Goal: Transaction & Acquisition: Purchase product/service

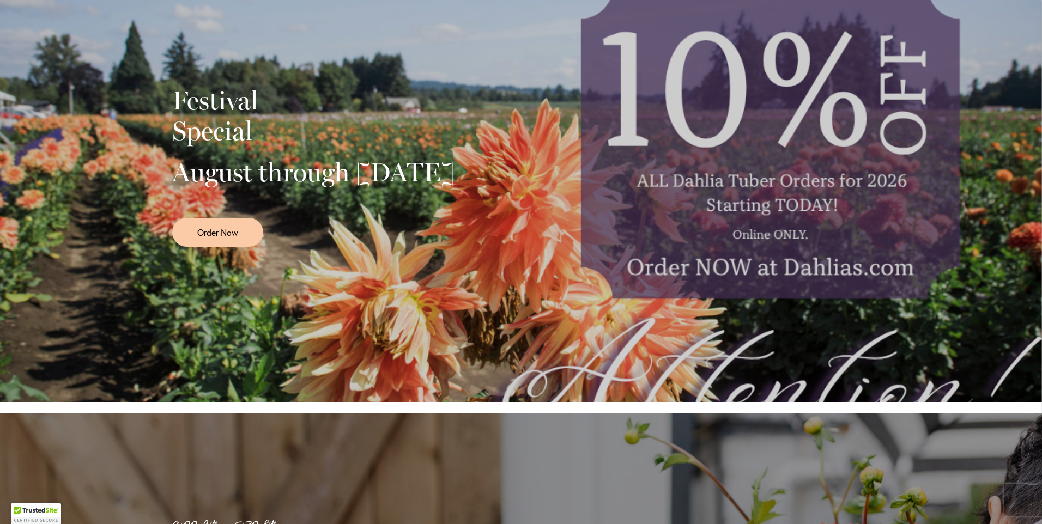
scroll to position [273, 0]
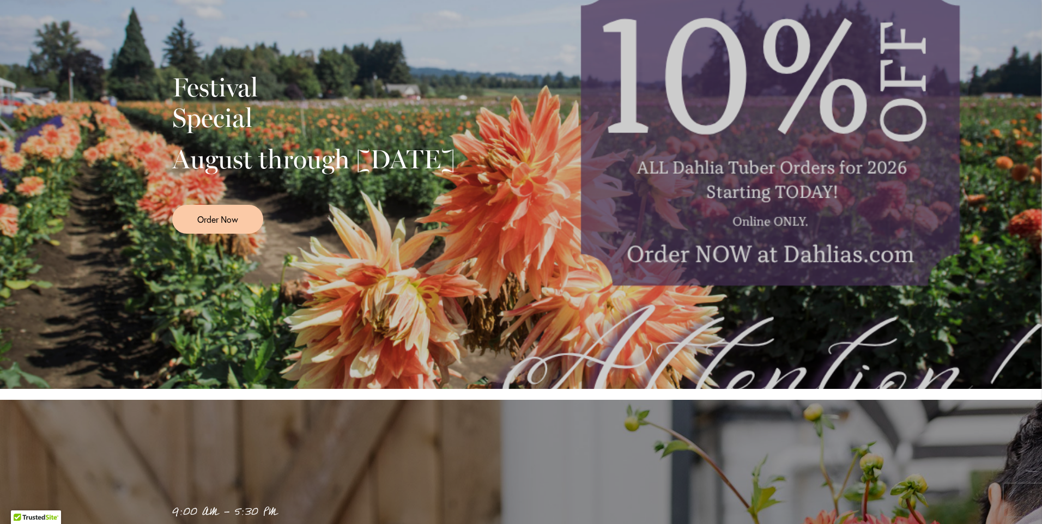
click at [711, 250] on div "Festival Special August through September 28th Order Now" at bounding box center [521, 149] width 698 height 273
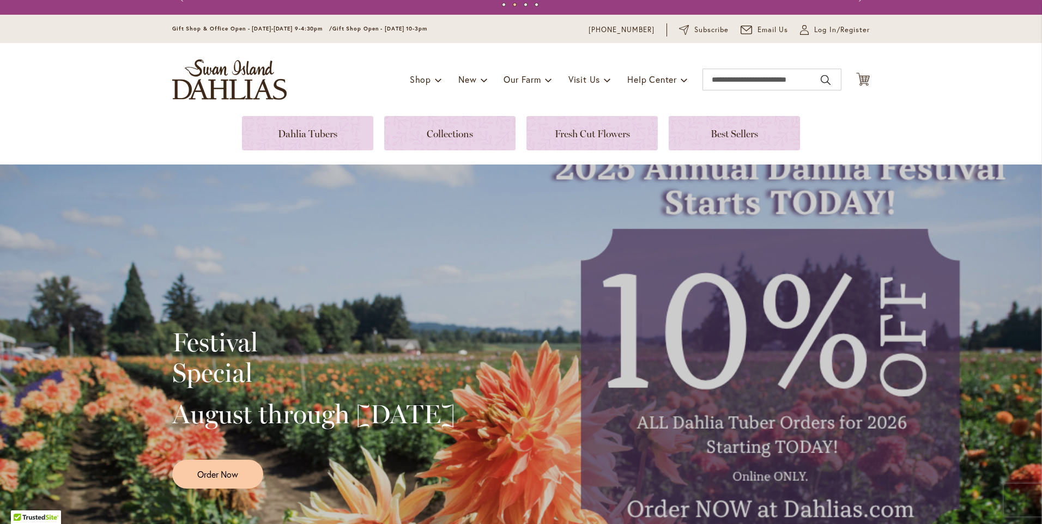
scroll to position [0, 0]
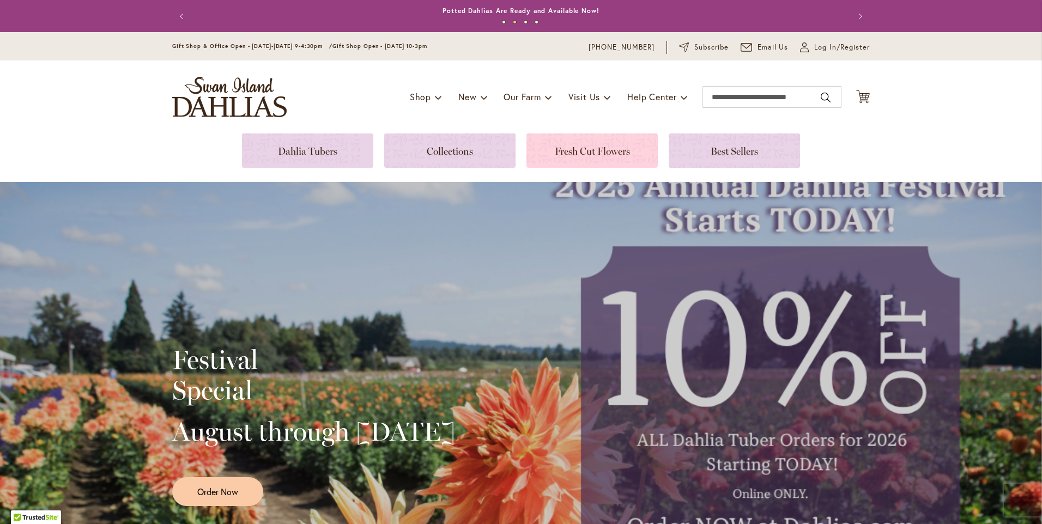
click at [587, 159] on link at bounding box center [592, 151] width 131 height 34
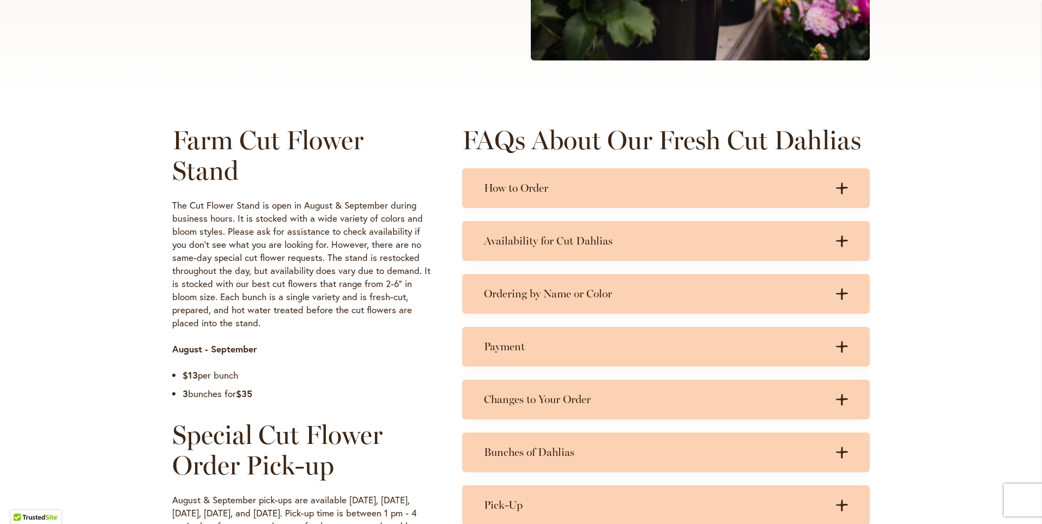
scroll to position [436, 0]
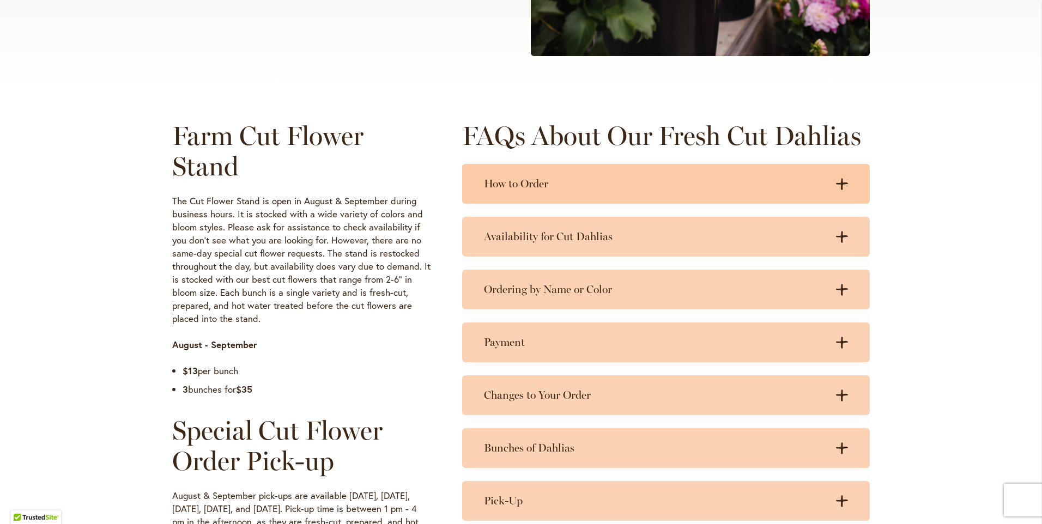
click at [637, 197] on div "How to Order .cls-1 { fill: #3c2616; stroke-width: 0px; } .cls-1 { fill: #3c261…" at bounding box center [666, 184] width 408 height 40
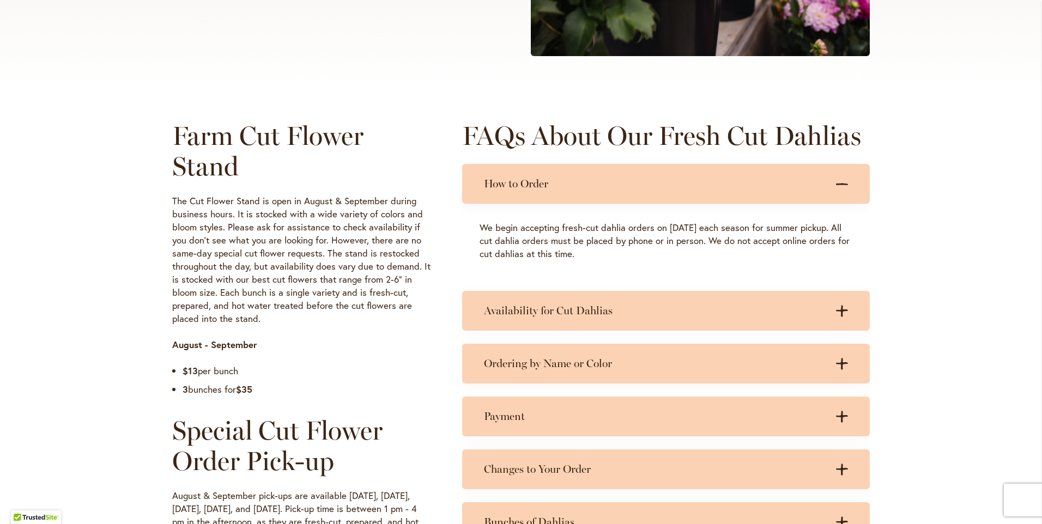
drag, startPoint x: 545, startPoint y: 226, endPoint x: 614, endPoint y: 254, distance: 74.3
click at [614, 254] on p "We begin accepting fresh-cut dahlia orders on July 1st each season for summer p…" at bounding box center [666, 240] width 373 height 39
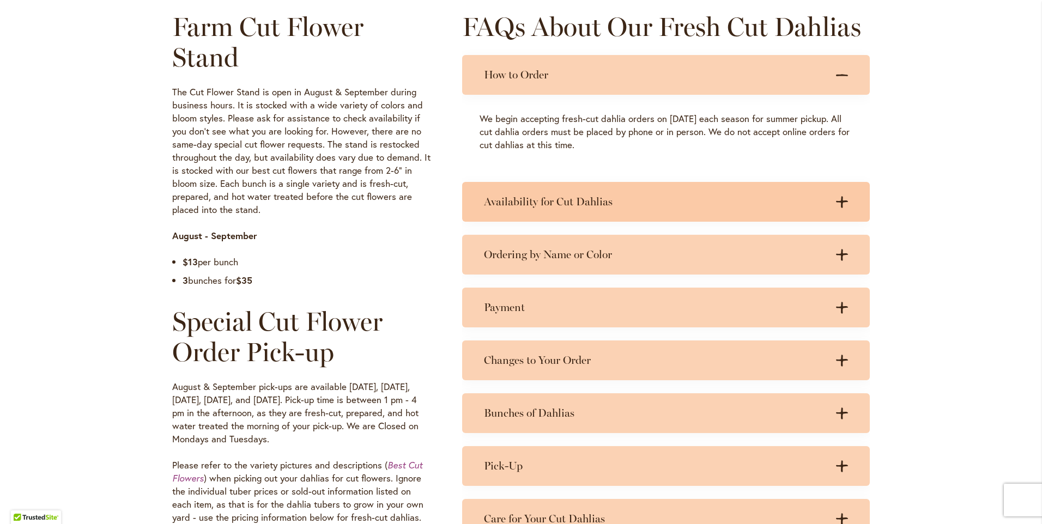
click at [613, 206] on h3 "Availability for Cut Dahlias" at bounding box center [655, 202] width 342 height 14
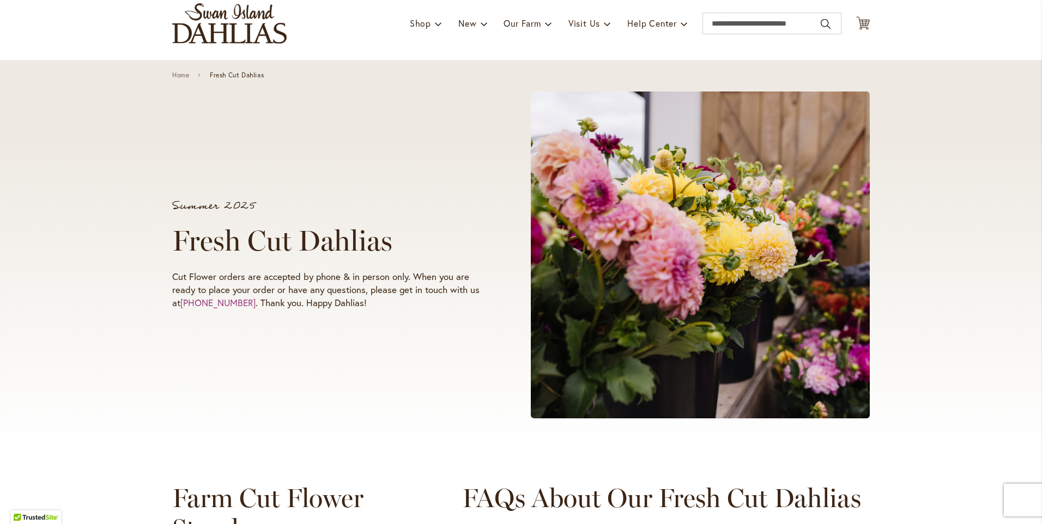
scroll to position [0, 0]
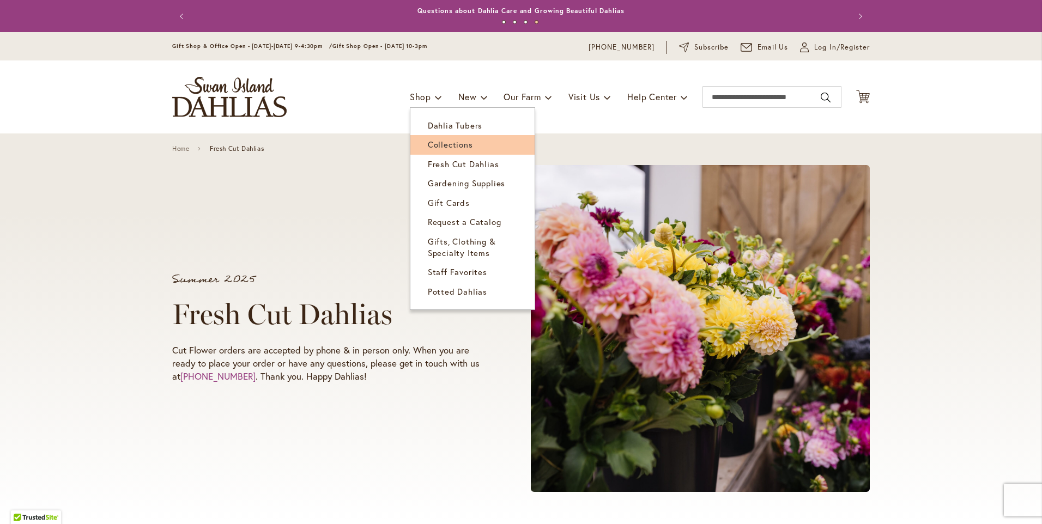
click at [430, 143] on span "Collections" at bounding box center [450, 144] width 45 height 11
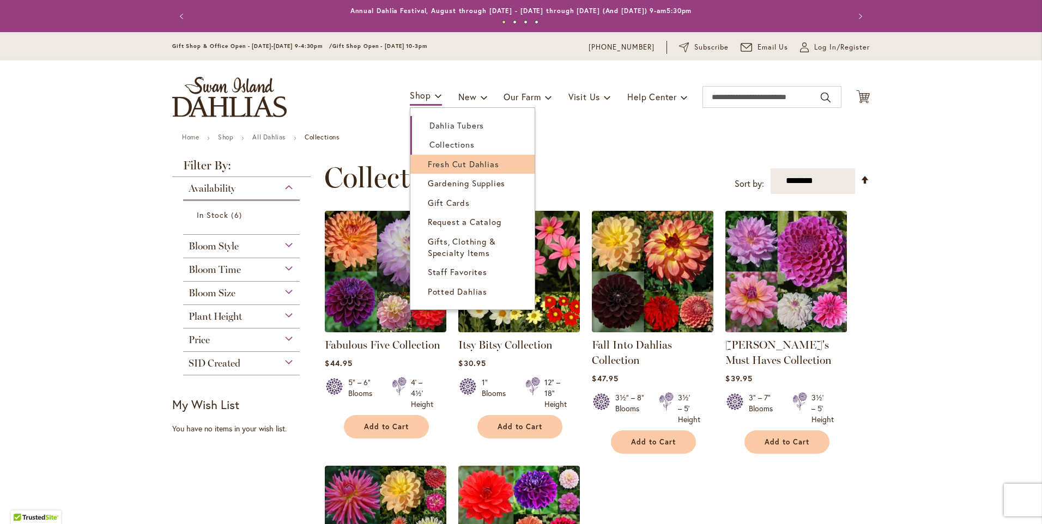
click at [431, 162] on span "Fresh Cut Dahlias" at bounding box center [463, 164] width 71 height 11
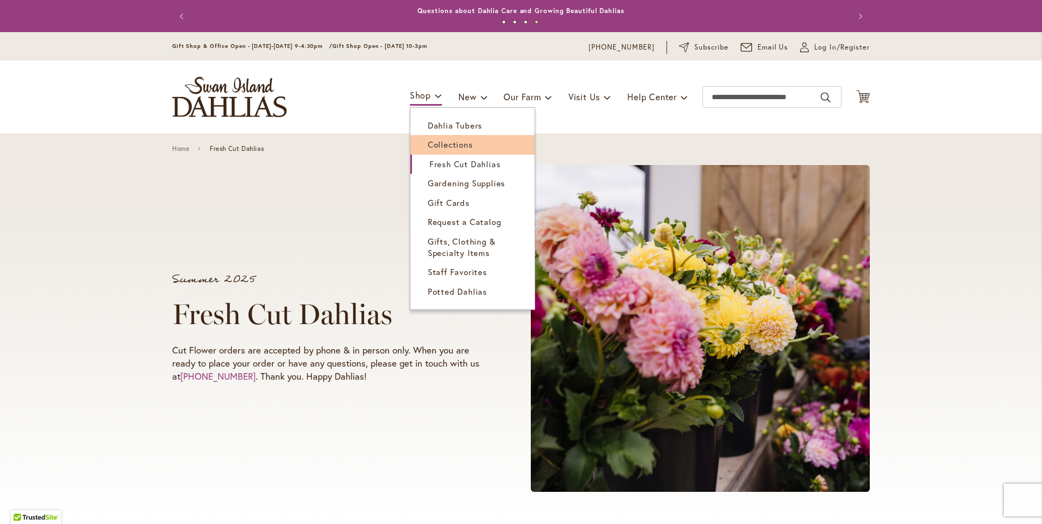
click at [441, 143] on span "Collections" at bounding box center [450, 144] width 45 height 11
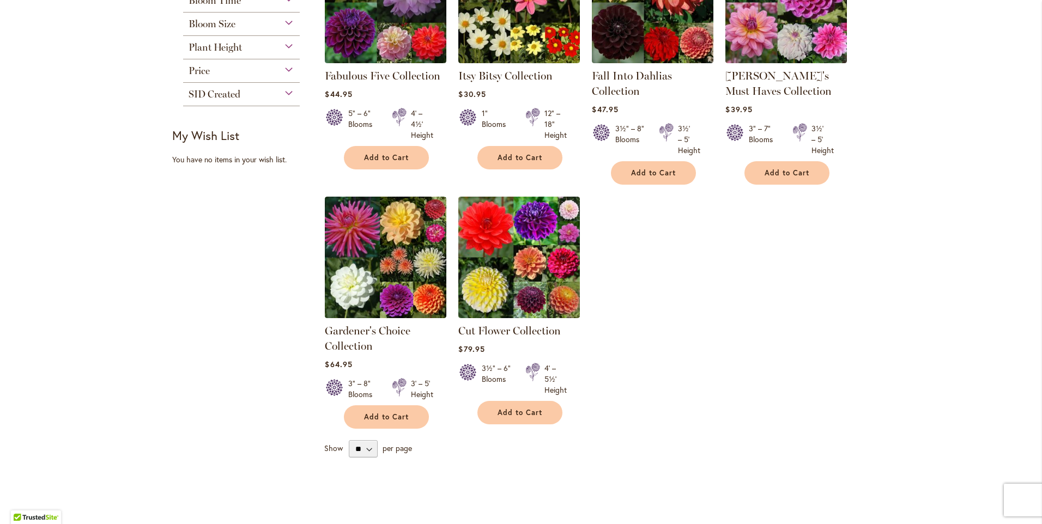
scroll to position [273, 0]
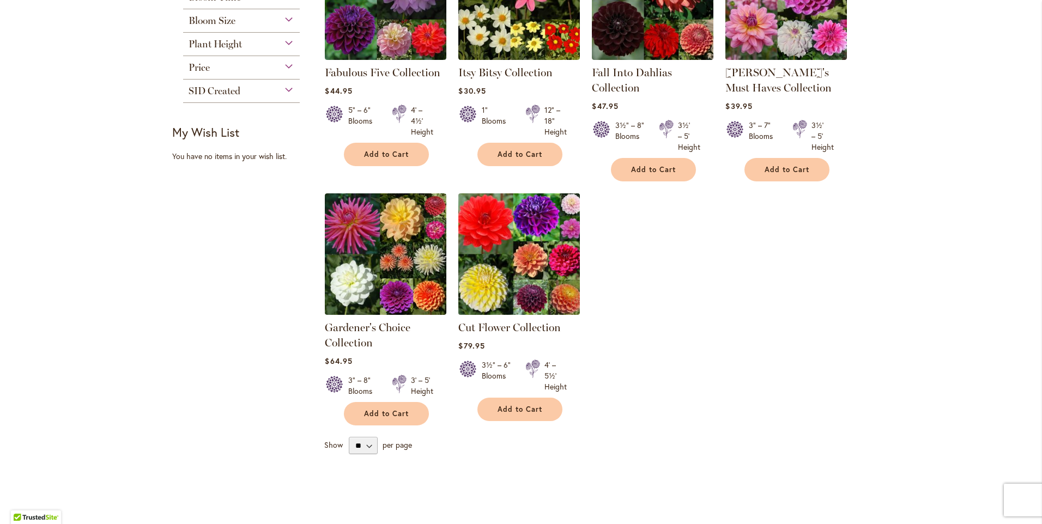
click at [549, 253] on img at bounding box center [520, 254] width 128 height 128
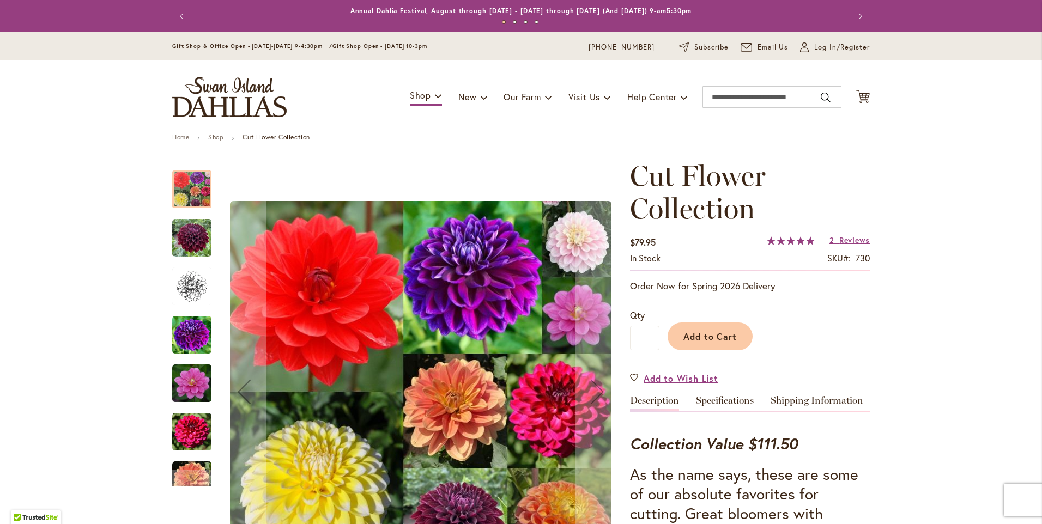
scroll to position [164, 0]
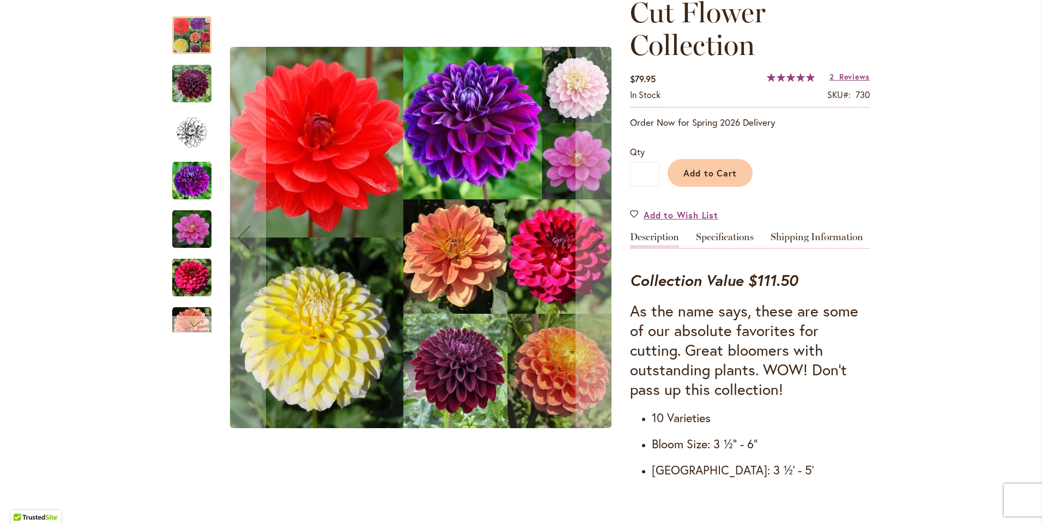
click at [186, 327] on div "Next" at bounding box center [192, 324] width 16 height 16
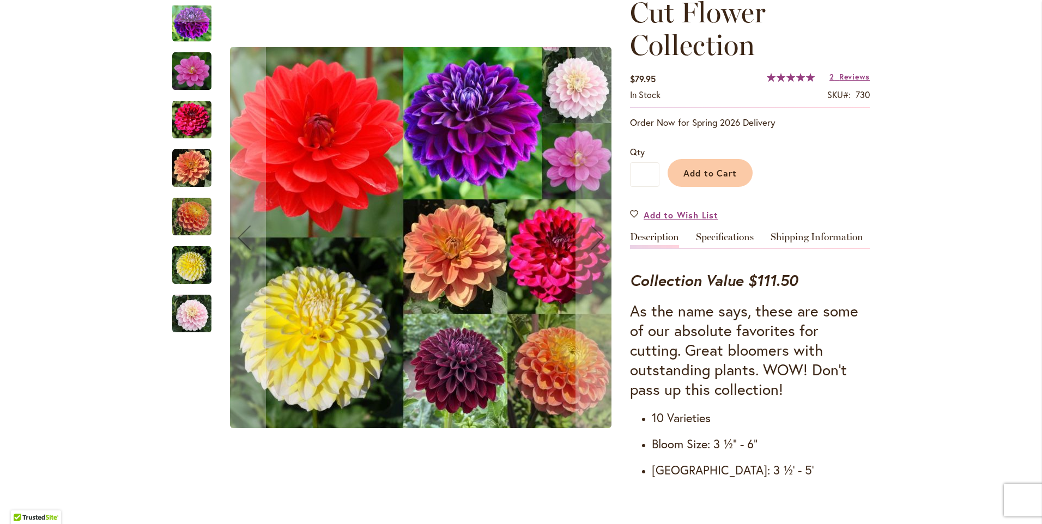
click at [187, 313] on img "Cut Flower Collection" at bounding box center [191, 313] width 39 height 39
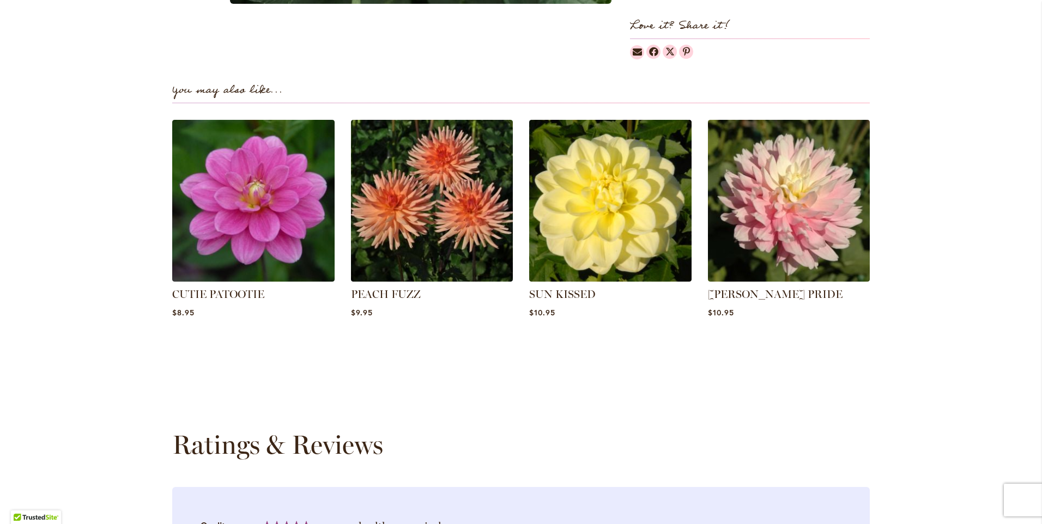
scroll to position [1363, 0]
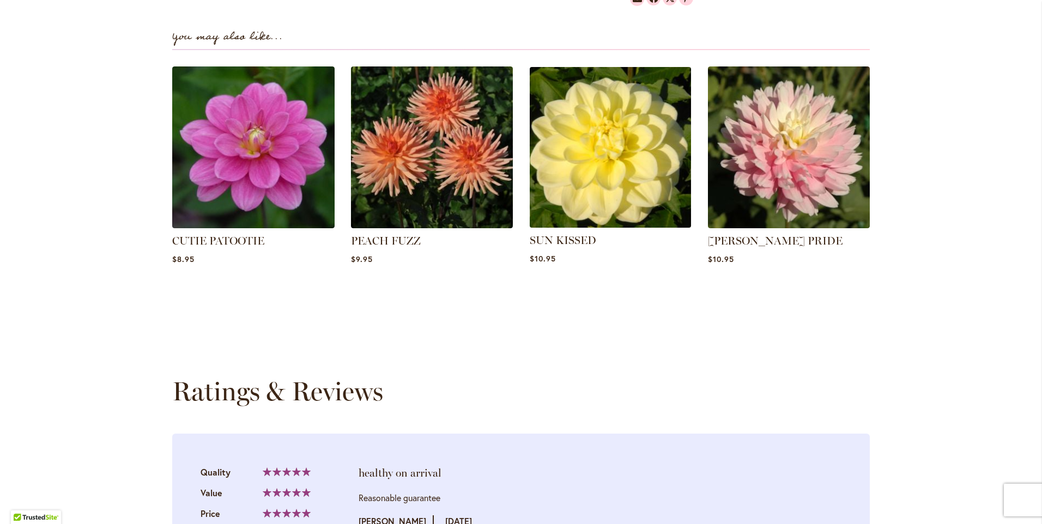
click at [583, 195] on img at bounding box center [610, 147] width 169 height 169
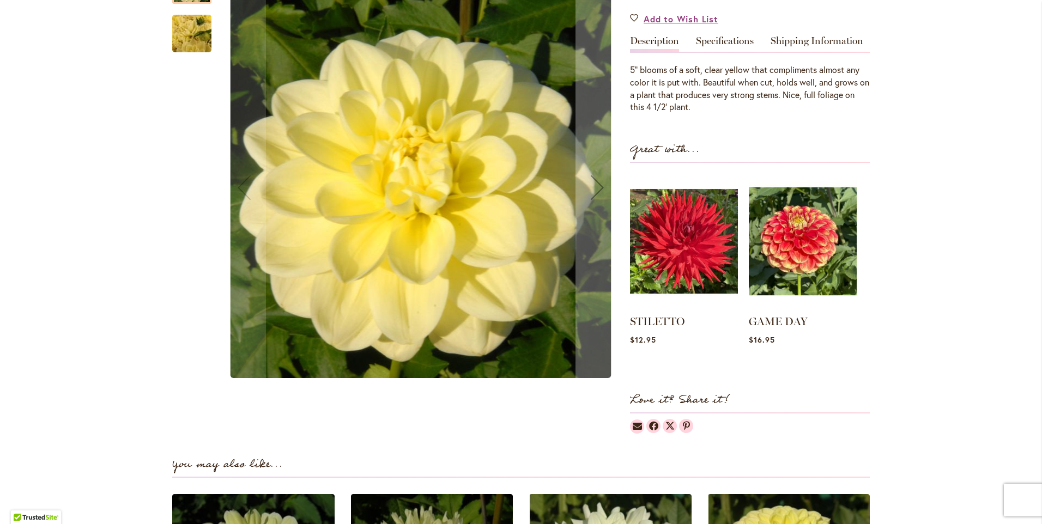
scroll to position [55, 0]
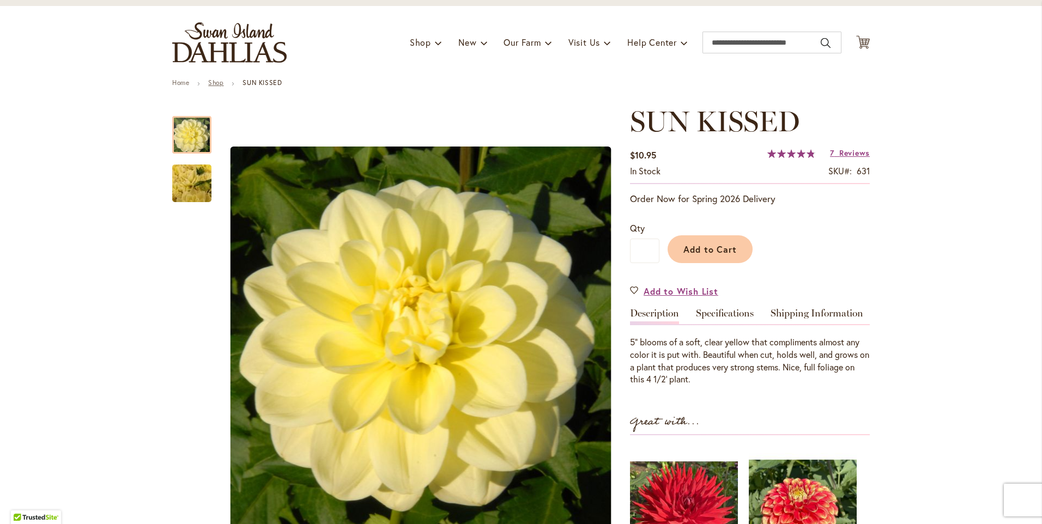
click at [217, 82] on link "Shop" at bounding box center [215, 82] width 15 height 8
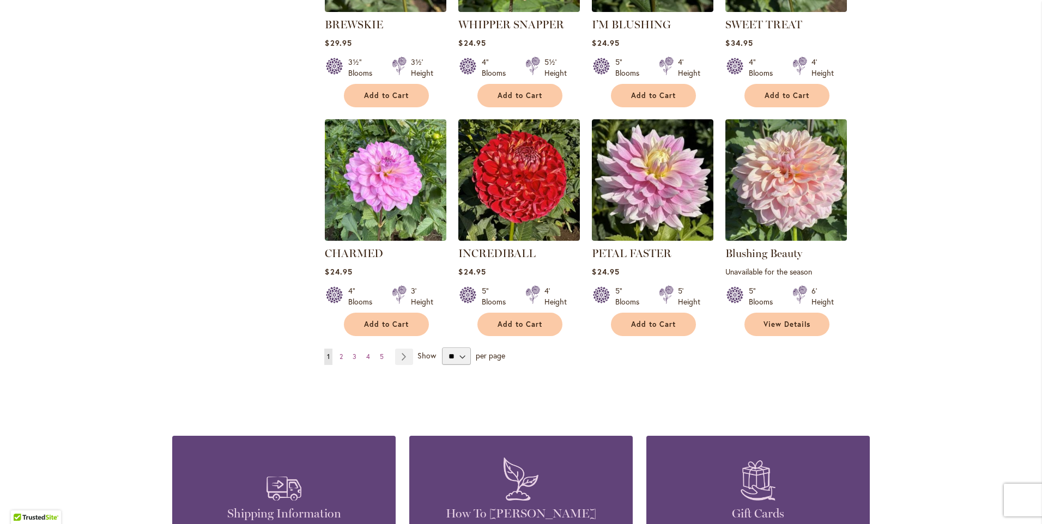
scroll to position [818, 0]
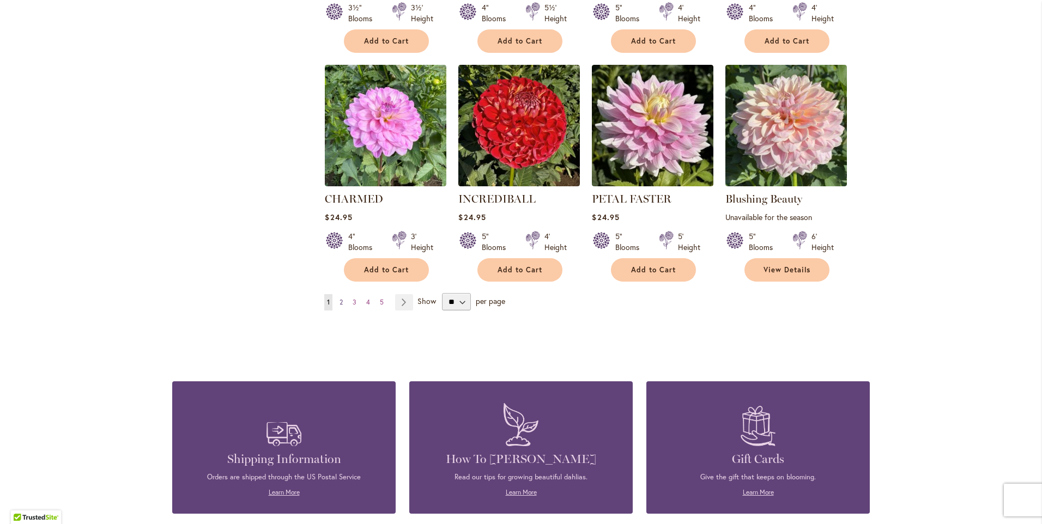
click at [340, 300] on span "2" at bounding box center [341, 302] width 3 height 8
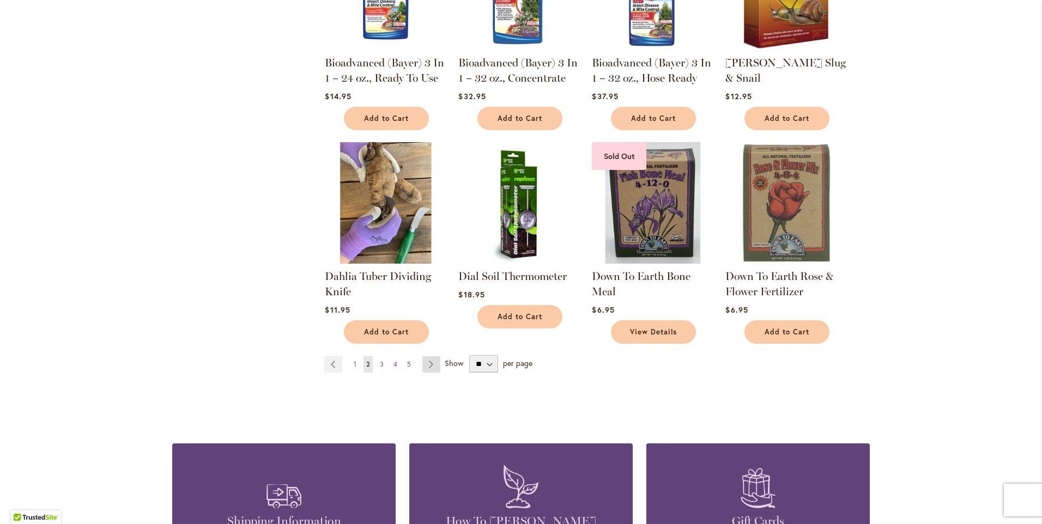
scroll to position [763, 0]
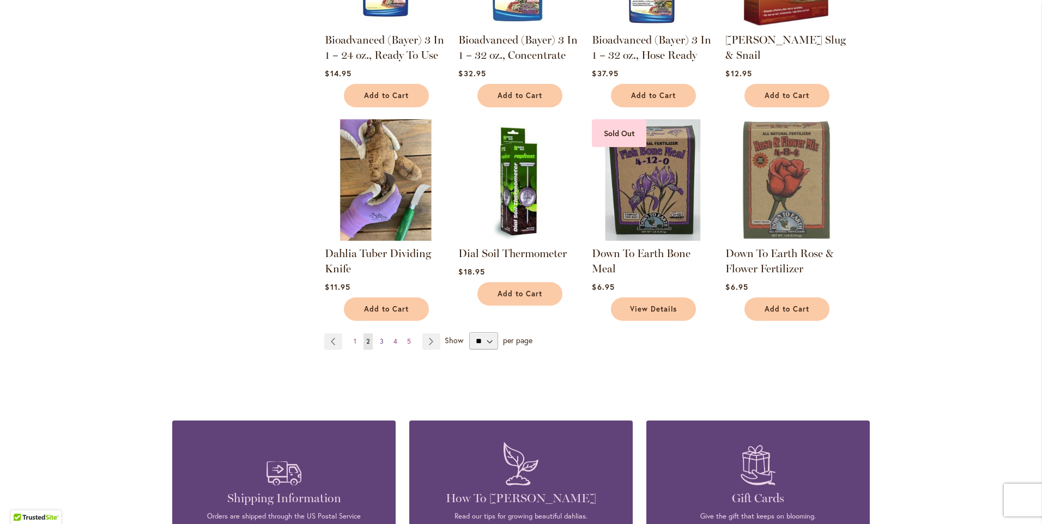
click at [380, 338] on span "3" at bounding box center [382, 341] width 4 height 8
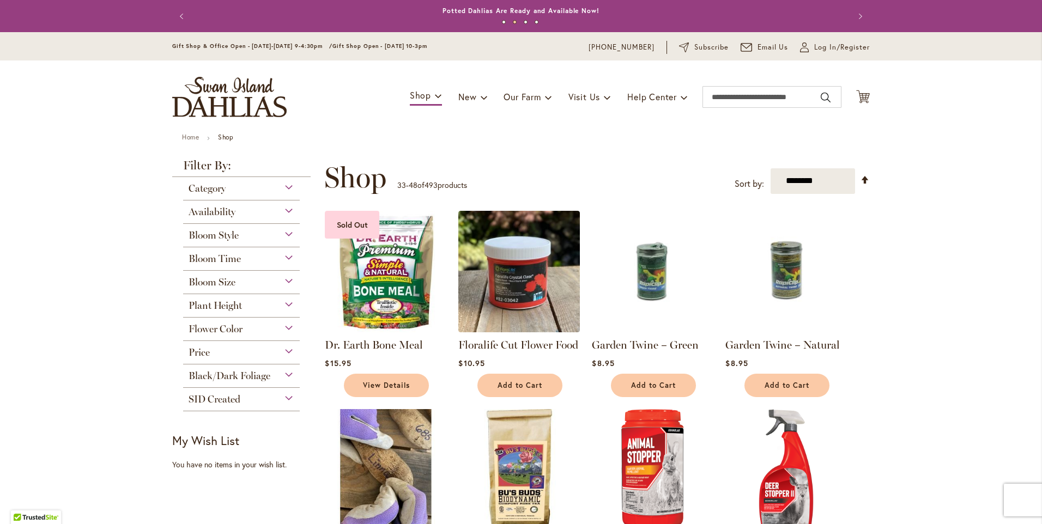
click at [182, 15] on button "Previous" at bounding box center [183, 16] width 22 height 22
click at [177, 16] on button "Previous" at bounding box center [183, 16] width 22 height 22
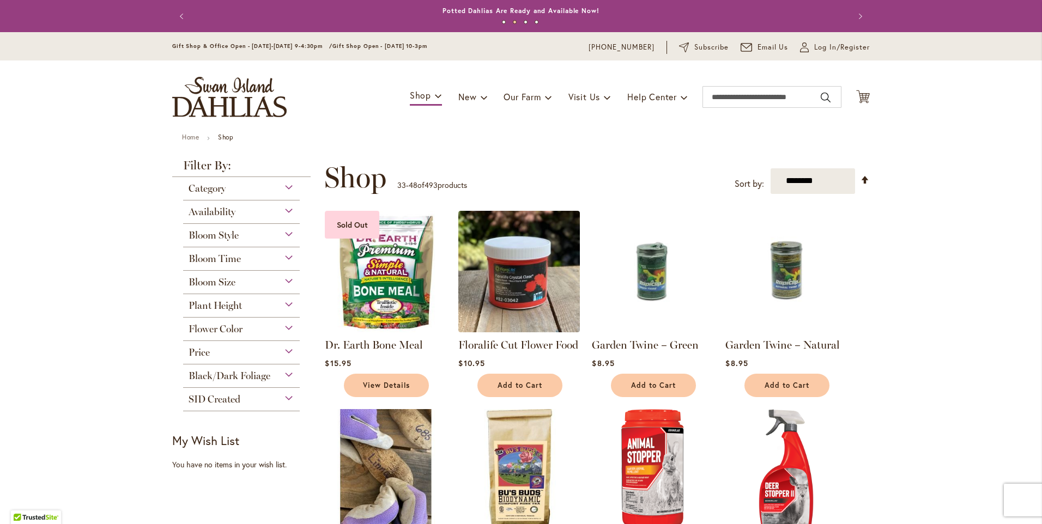
click at [177, 16] on button "Previous" at bounding box center [183, 16] width 22 height 22
click at [209, 111] on img "store logo" at bounding box center [229, 97] width 114 height 40
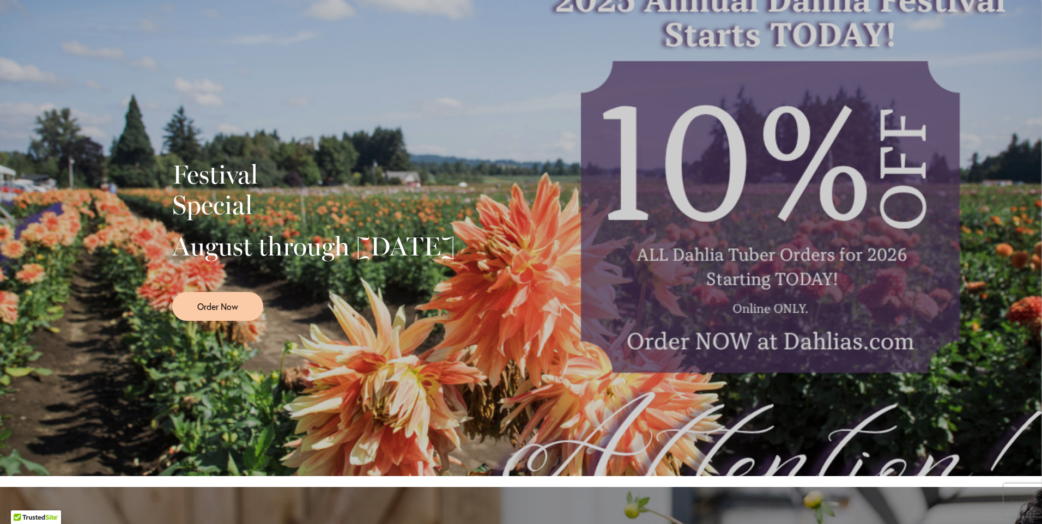
scroll to position [273, 0]
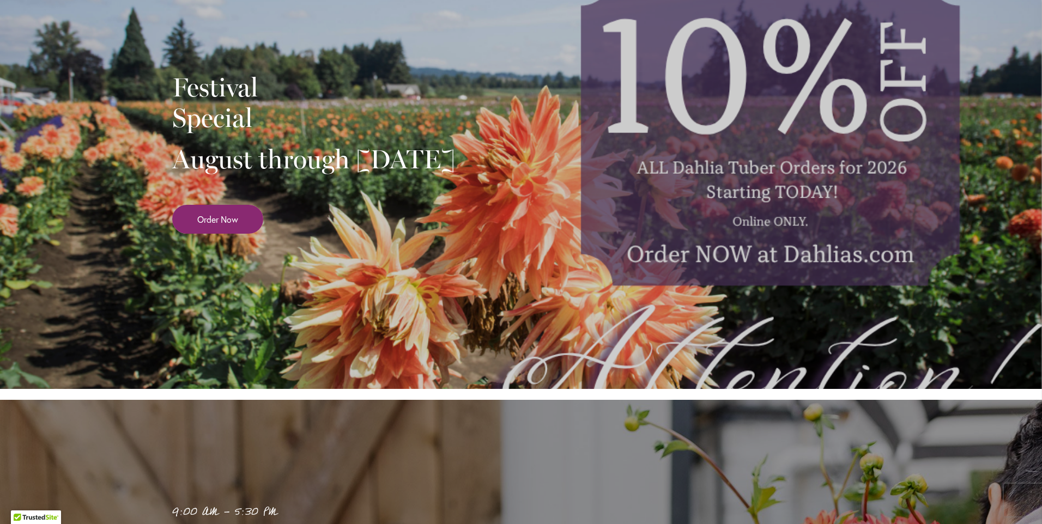
click at [228, 234] on link "Order Now" at bounding box center [217, 219] width 91 height 29
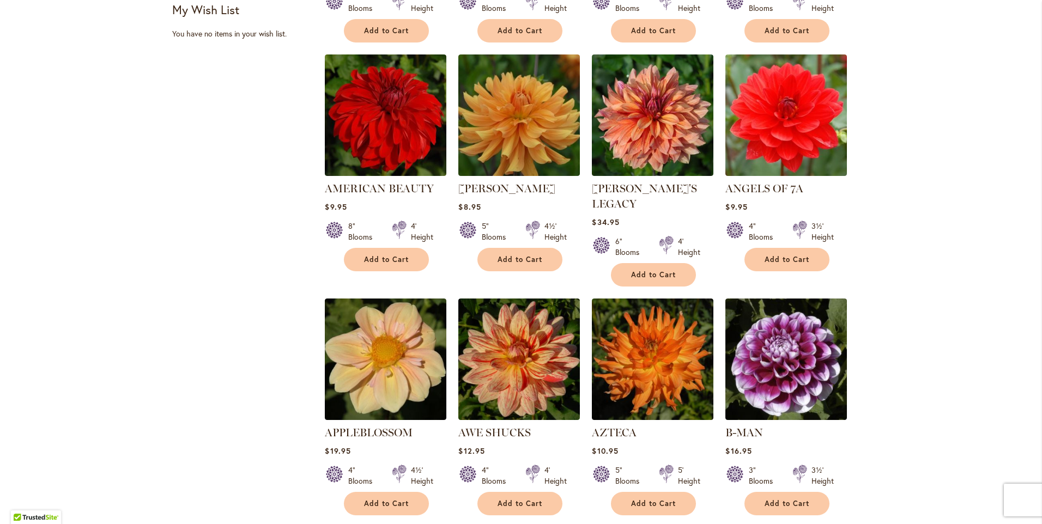
scroll to position [927, 0]
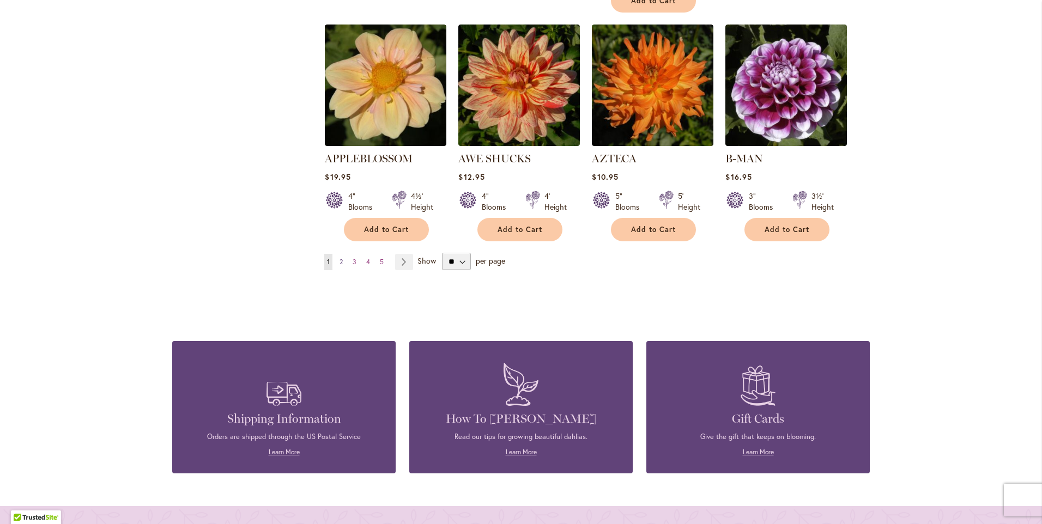
click at [340, 258] on span "2" at bounding box center [341, 262] width 3 height 8
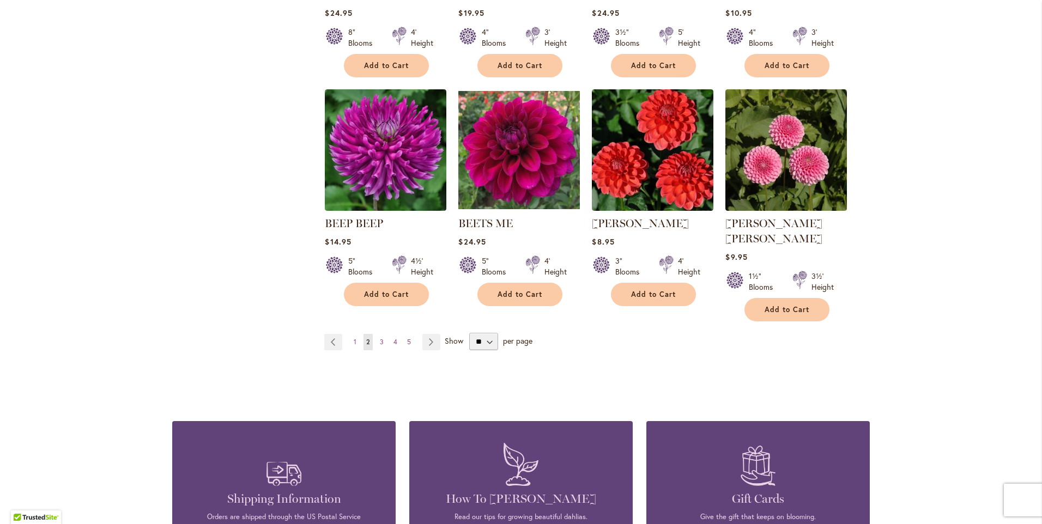
scroll to position [981, 0]
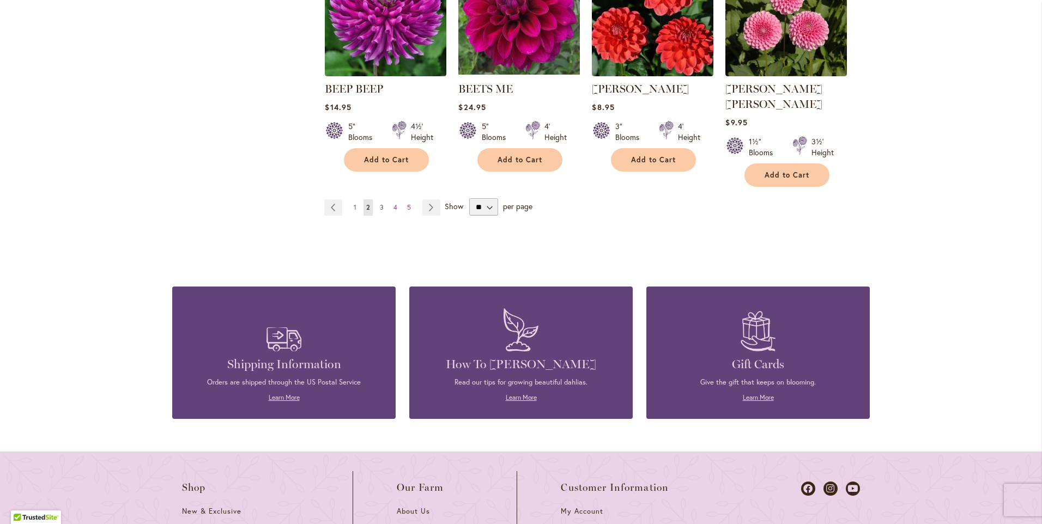
click at [377, 200] on link "Page 3" at bounding box center [381, 208] width 9 height 16
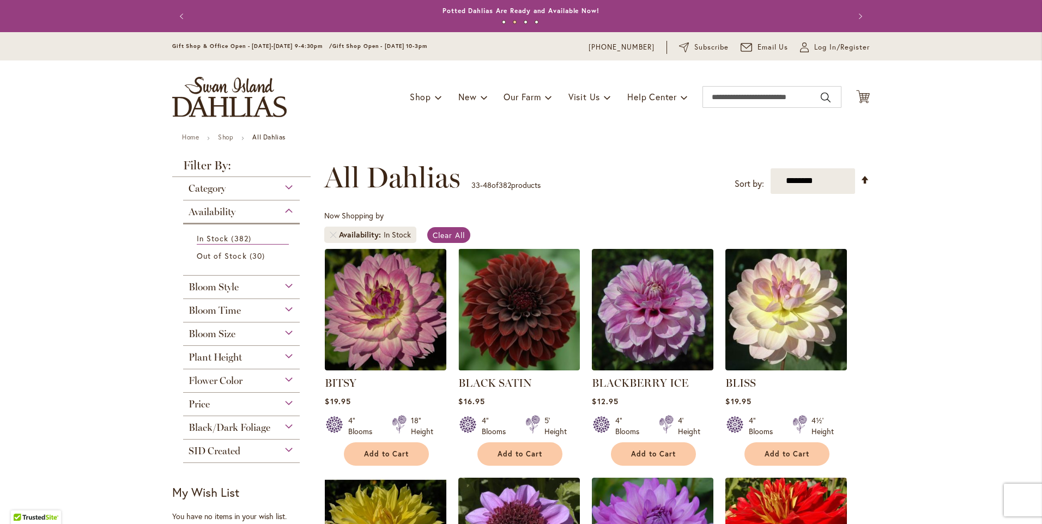
click at [222, 378] on span "Flower Color" at bounding box center [216, 381] width 54 height 12
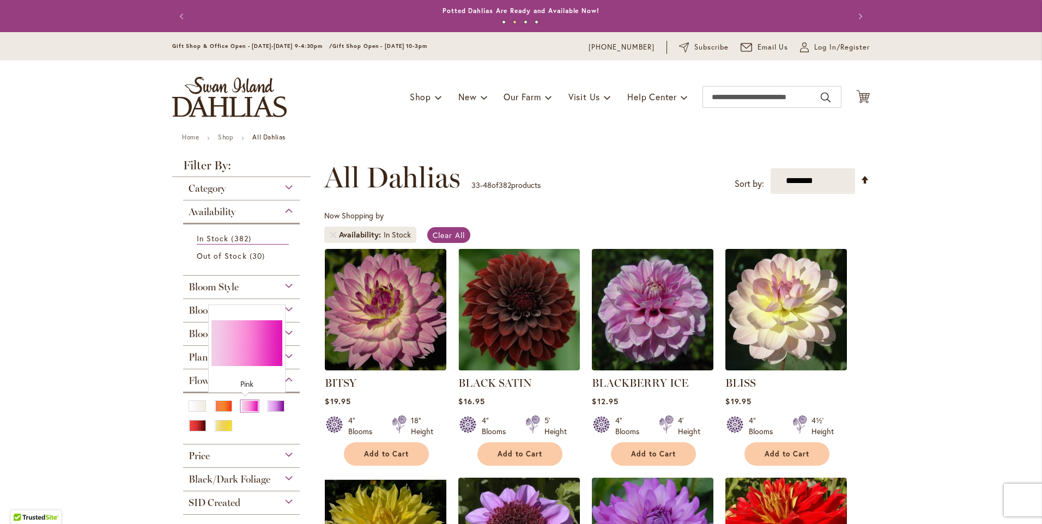
click at [243, 409] on div "Pink" at bounding box center [249, 406] width 17 height 11
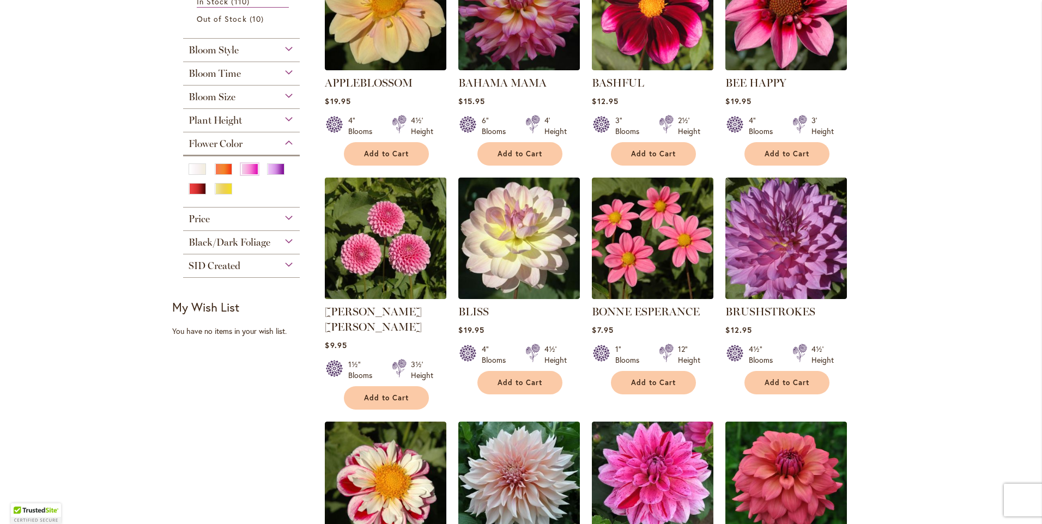
scroll to position [491, 0]
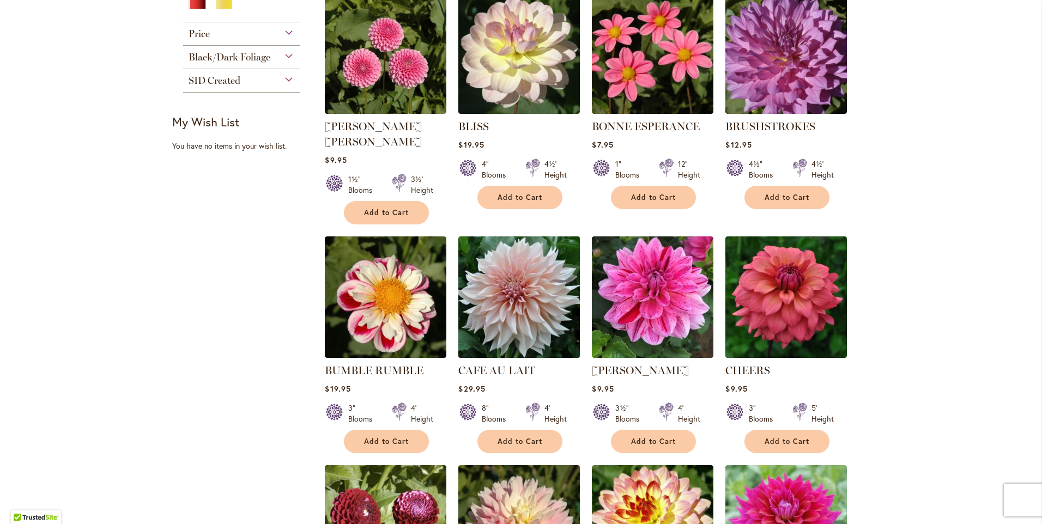
click at [481, 290] on img at bounding box center [520, 297] width 128 height 128
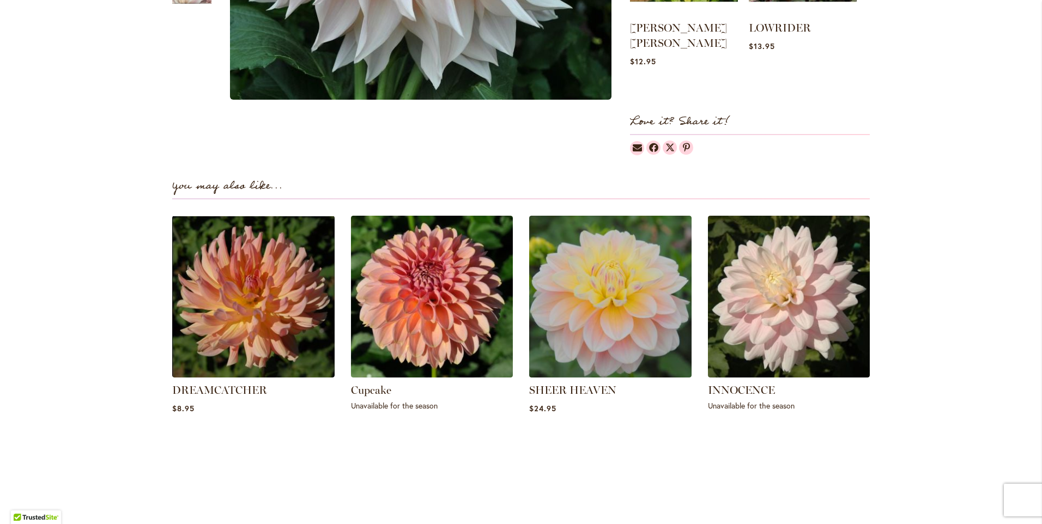
scroll to position [709, 0]
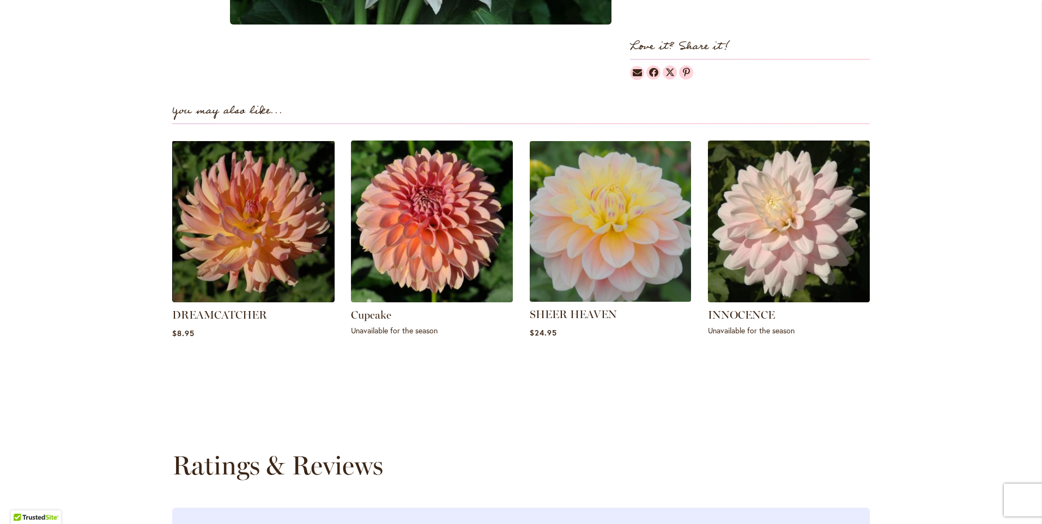
click at [590, 241] on img at bounding box center [610, 221] width 169 height 169
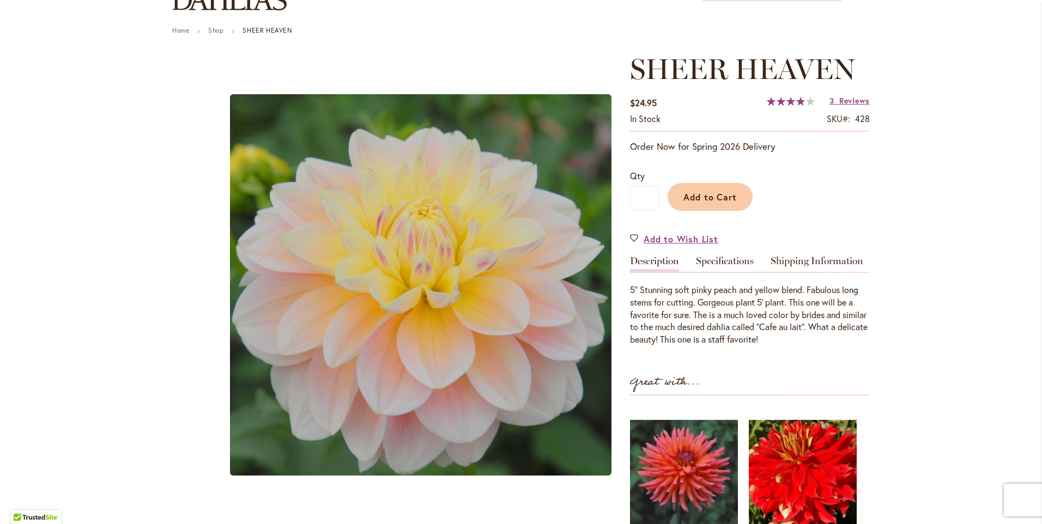
scroll to position [55, 0]
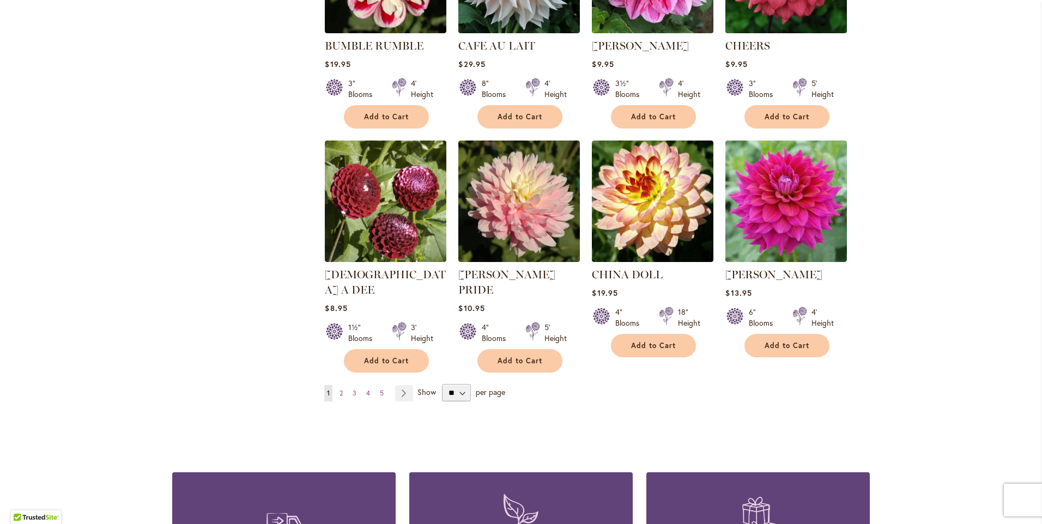
scroll to position [818, 0]
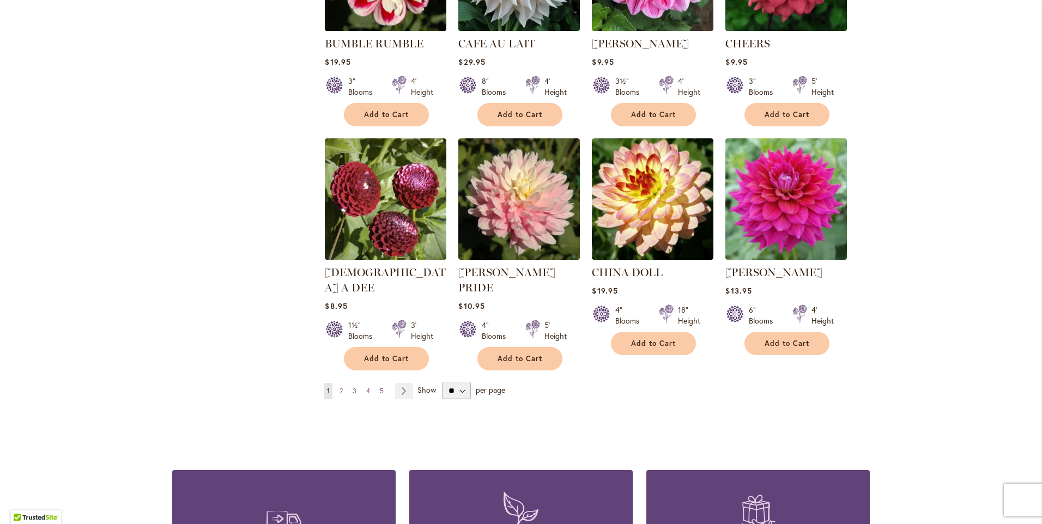
click at [351, 383] on link "Page 3" at bounding box center [354, 391] width 9 height 16
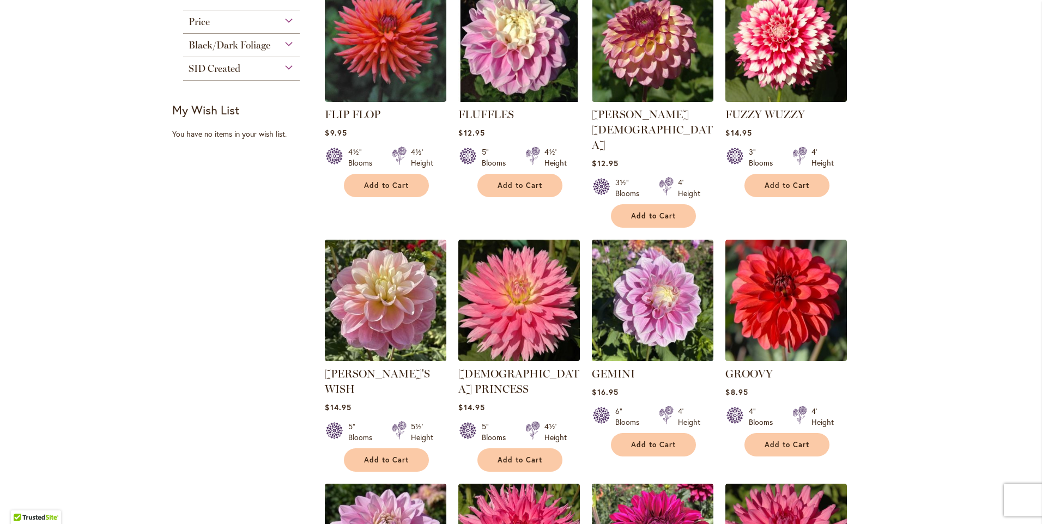
scroll to position [600, 0]
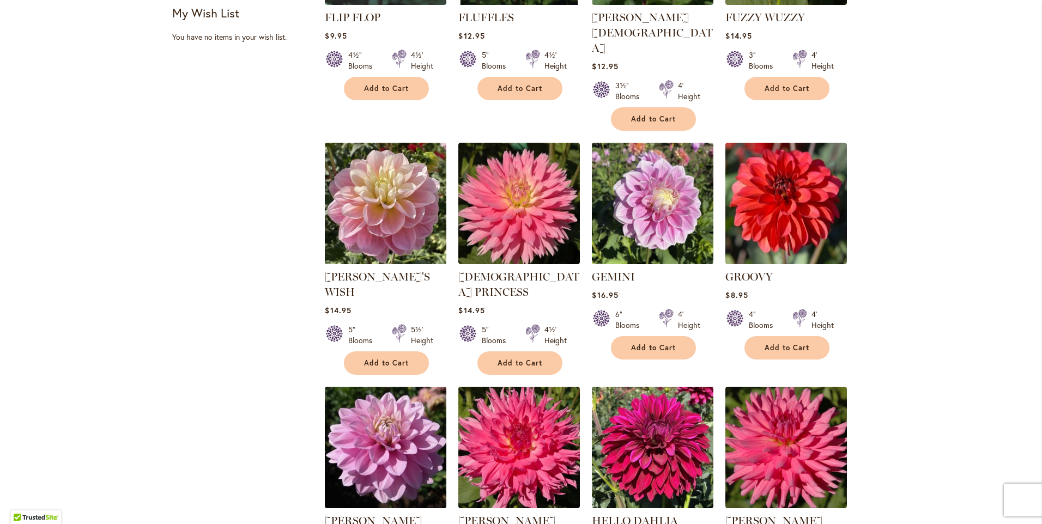
click at [380, 165] on img at bounding box center [386, 204] width 128 height 128
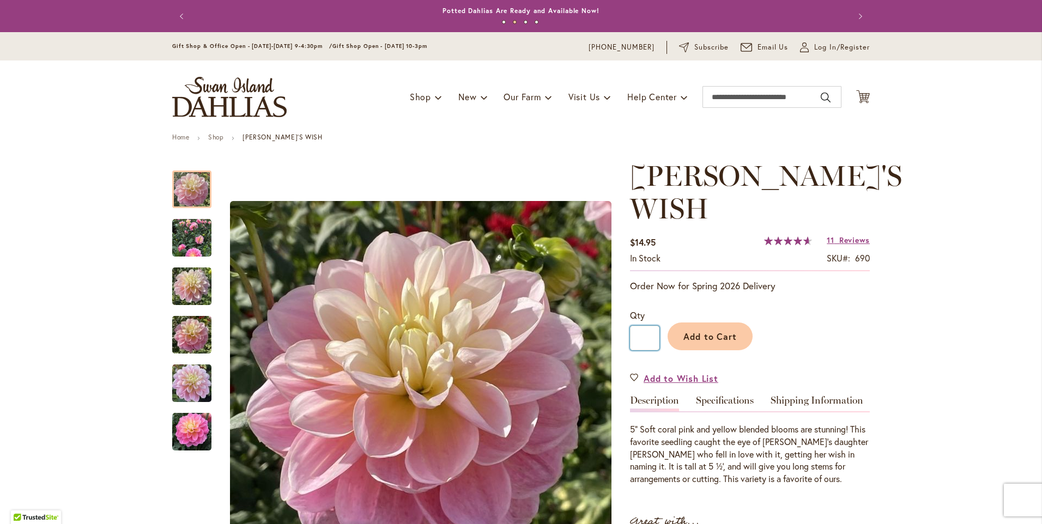
click at [648, 326] on input "*" at bounding box center [644, 338] width 29 height 25
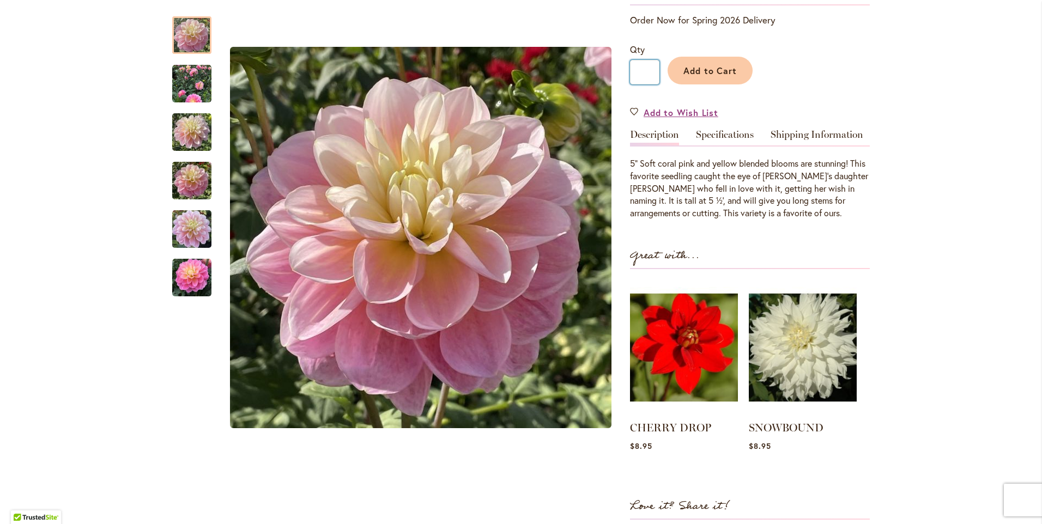
scroll to position [109, 0]
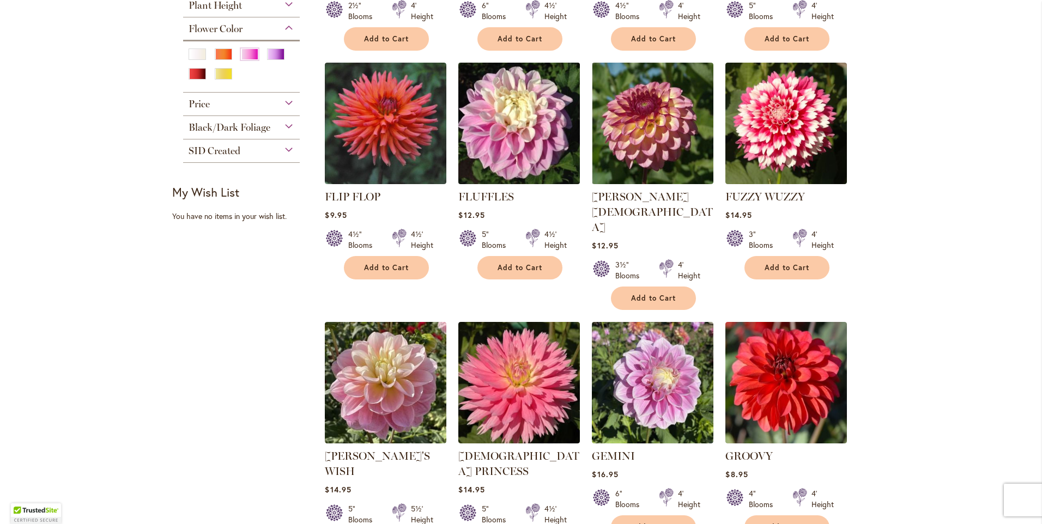
scroll to position [436, 0]
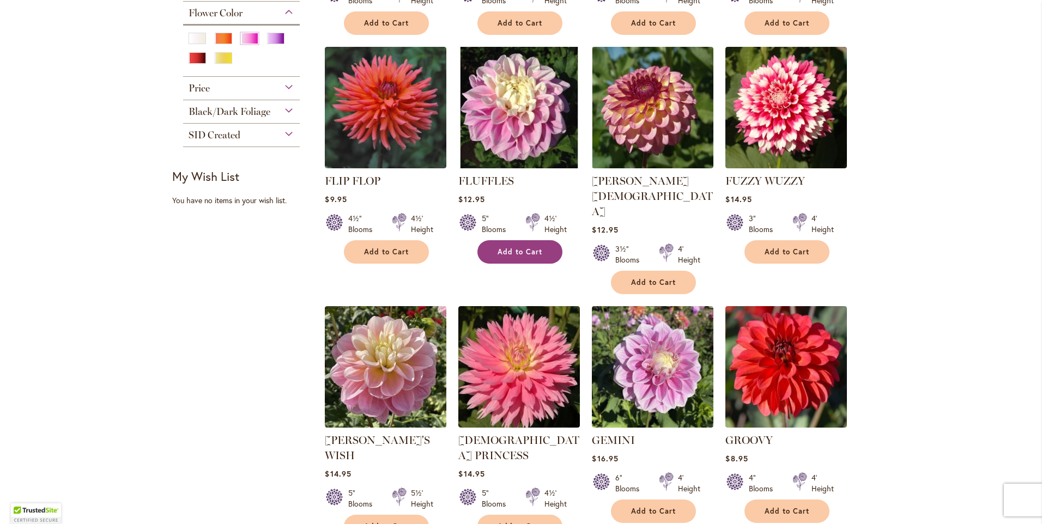
click at [512, 255] on span "Add to Cart" at bounding box center [520, 251] width 45 height 9
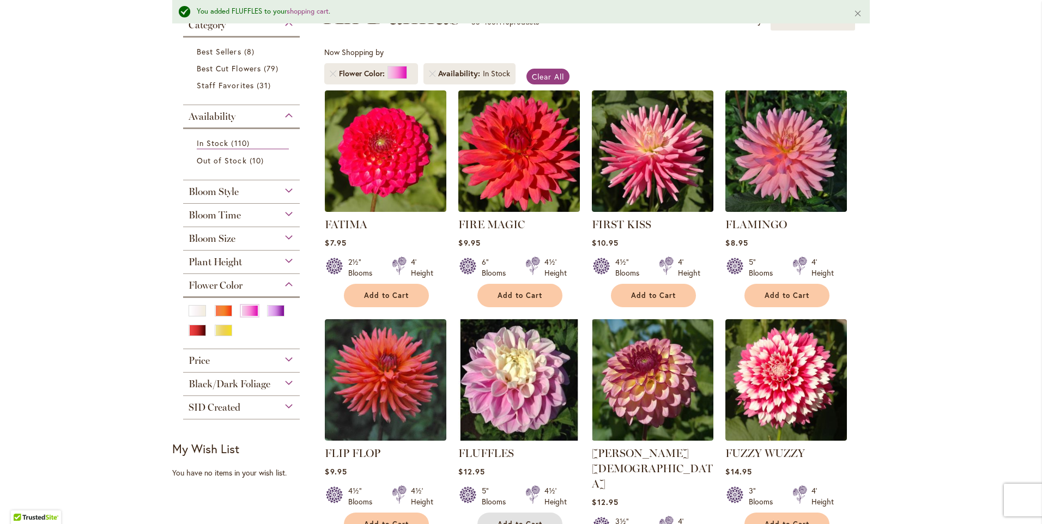
scroll to position [0, 0]
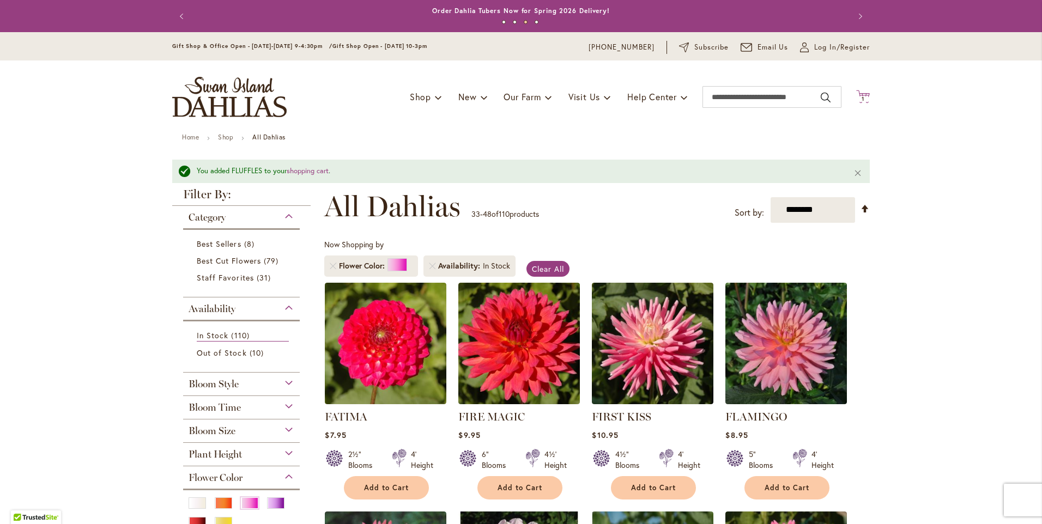
click at [862, 100] on span "1" at bounding box center [863, 98] width 3 height 7
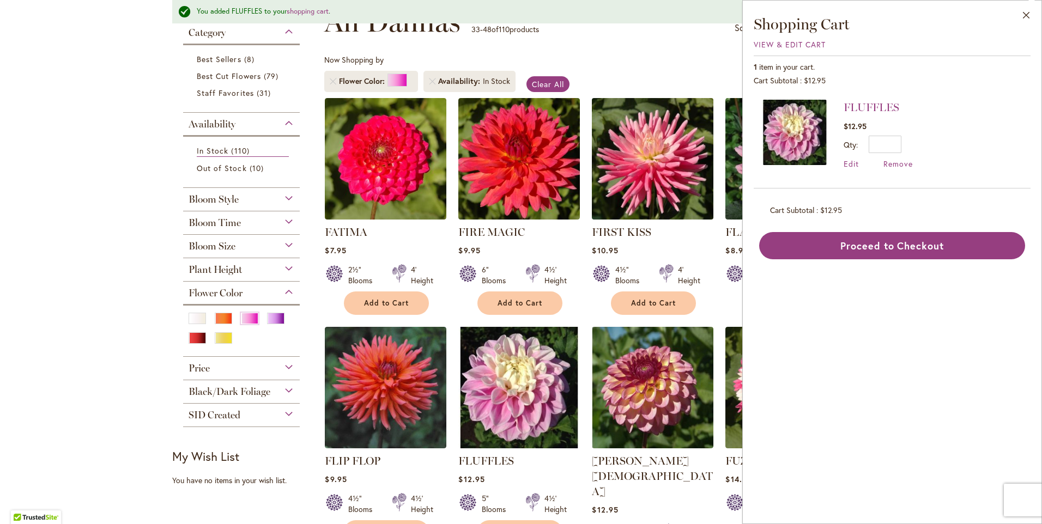
scroll to position [218, 0]
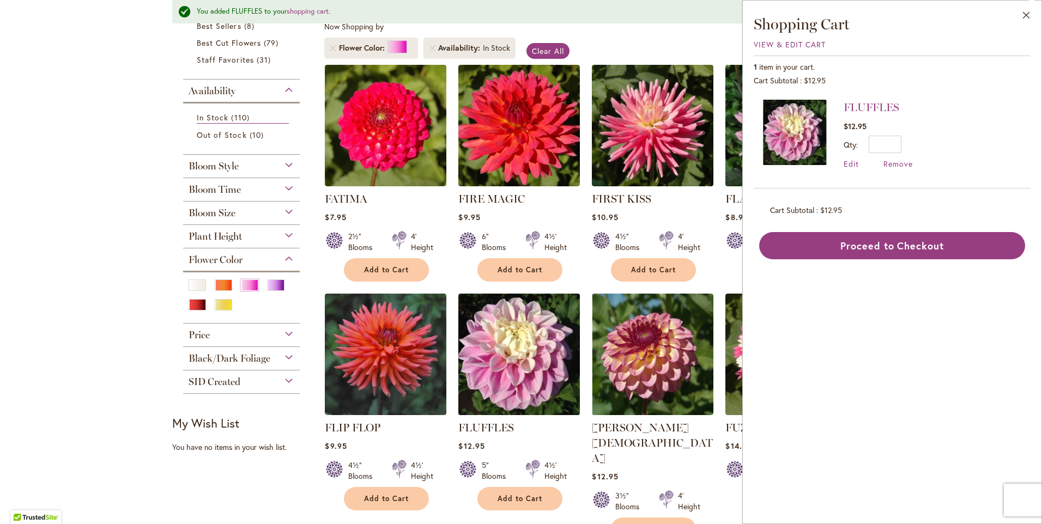
click at [506, 340] on img at bounding box center [520, 355] width 128 height 128
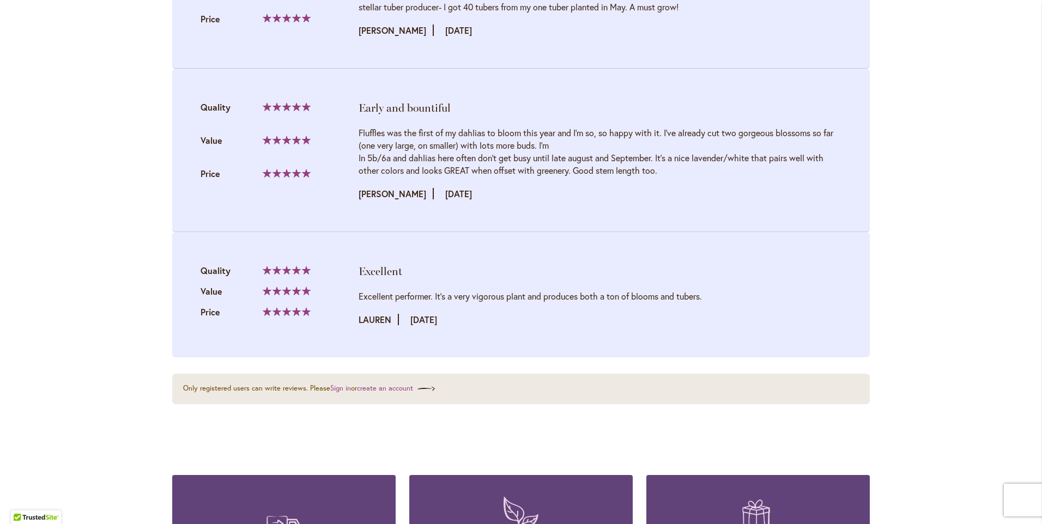
scroll to position [1417, 0]
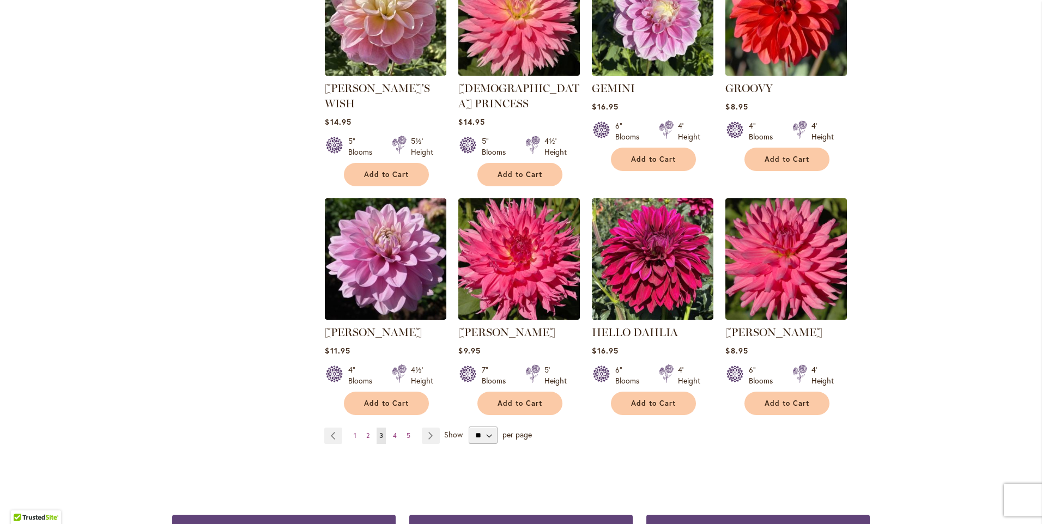
scroll to position [818, 0]
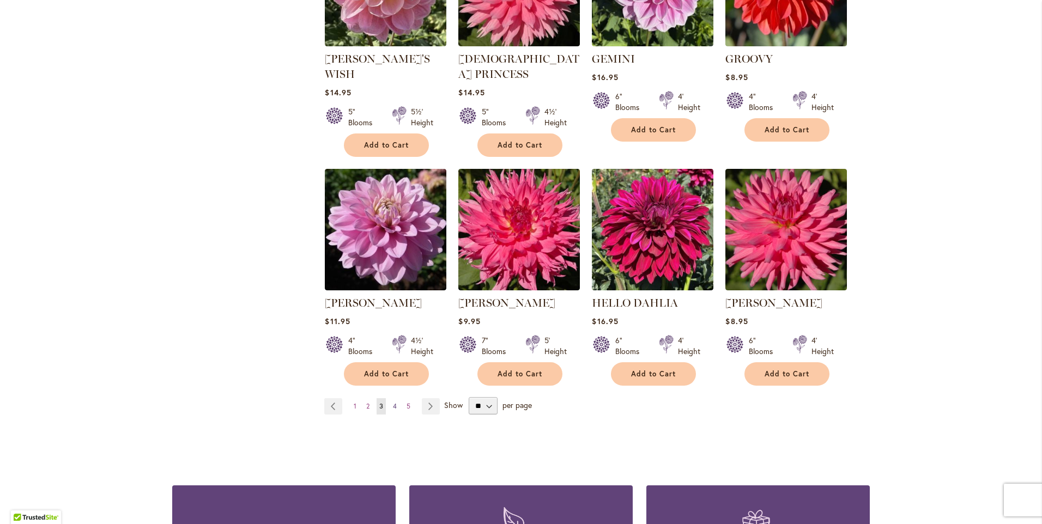
click at [393, 402] on span "4" at bounding box center [395, 406] width 4 height 8
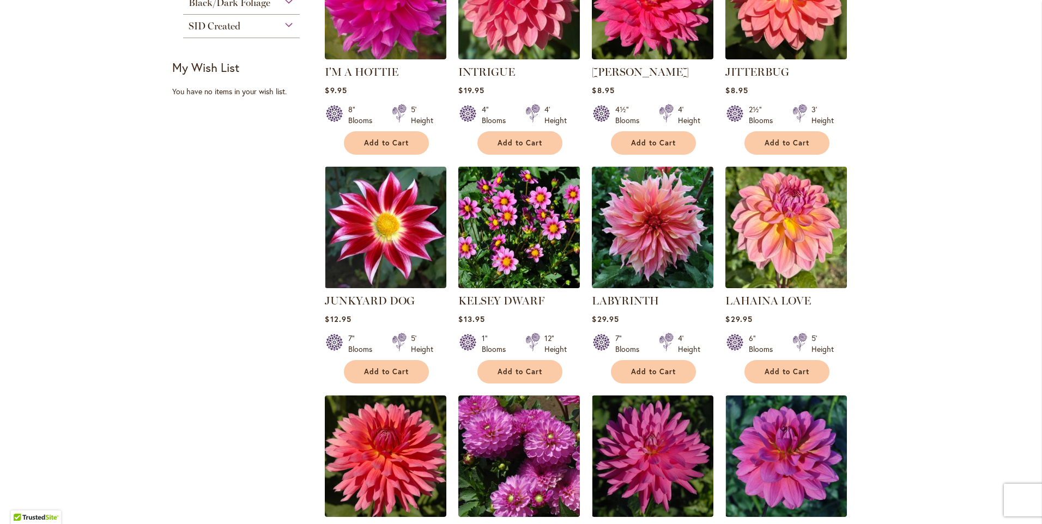
scroll to position [818, 0]
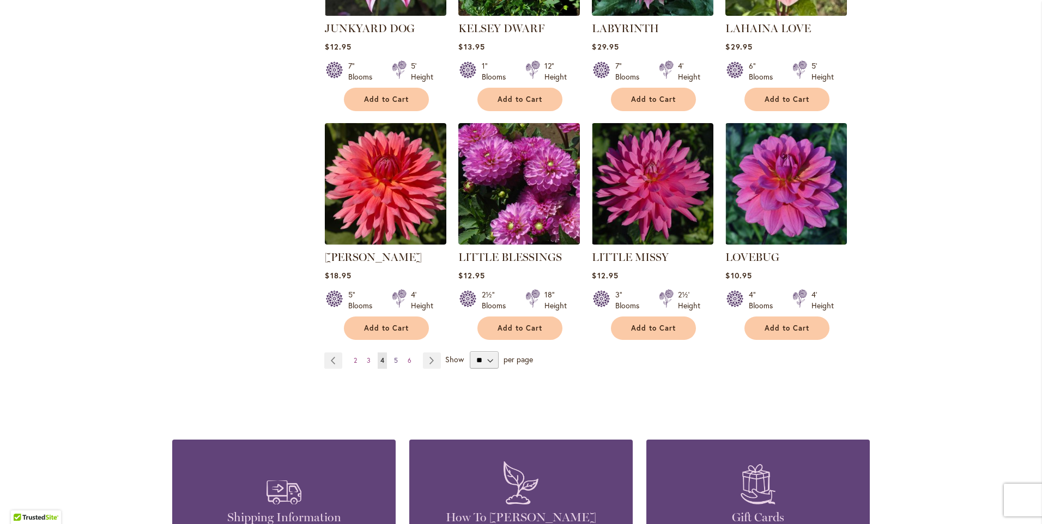
click at [395, 363] on link "Page 5" at bounding box center [395, 361] width 9 height 16
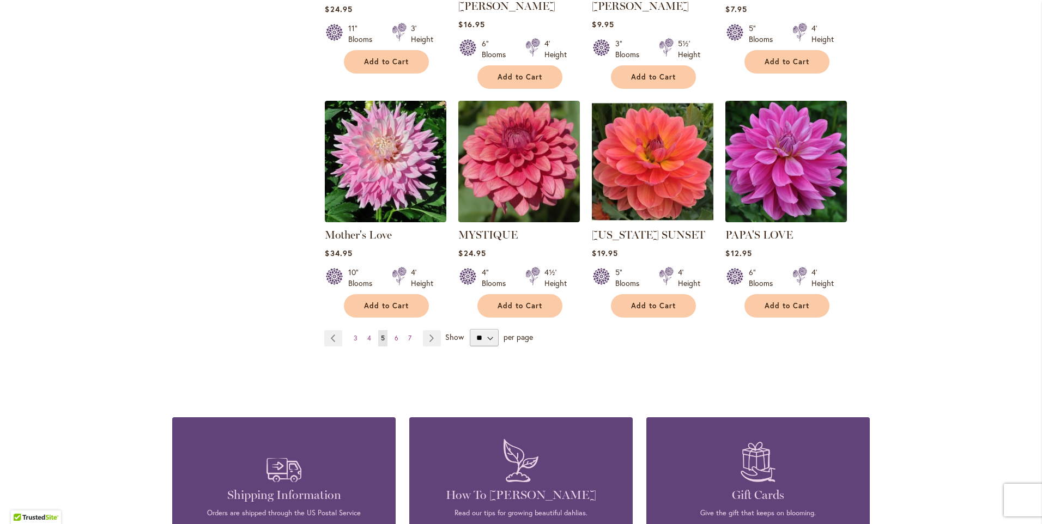
scroll to position [872, 0]
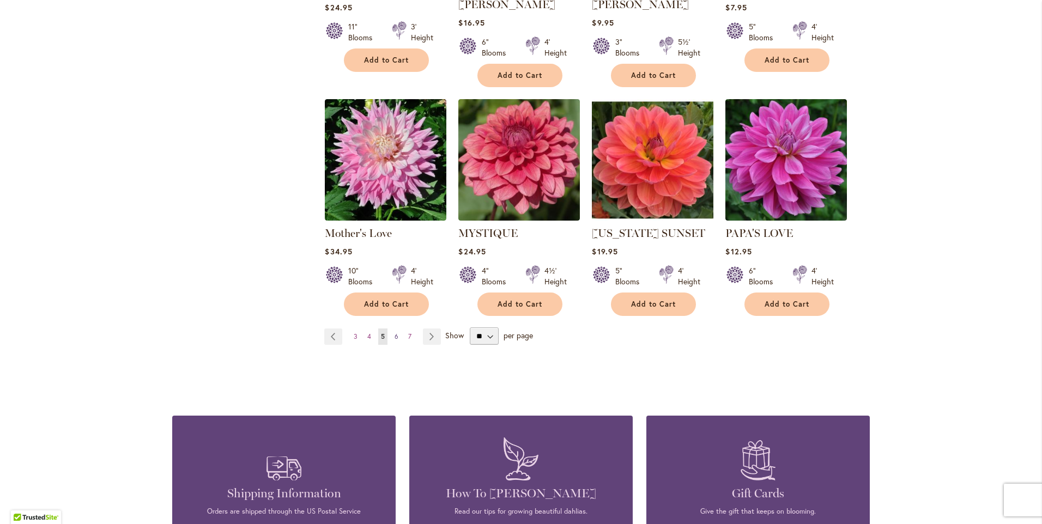
click at [395, 333] on span "6" at bounding box center [397, 337] width 4 height 8
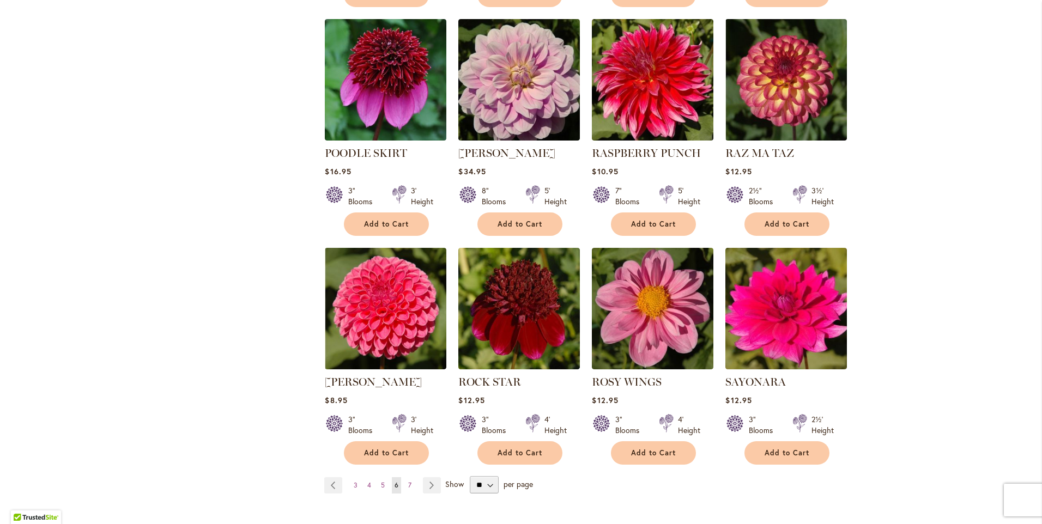
scroll to position [709, 0]
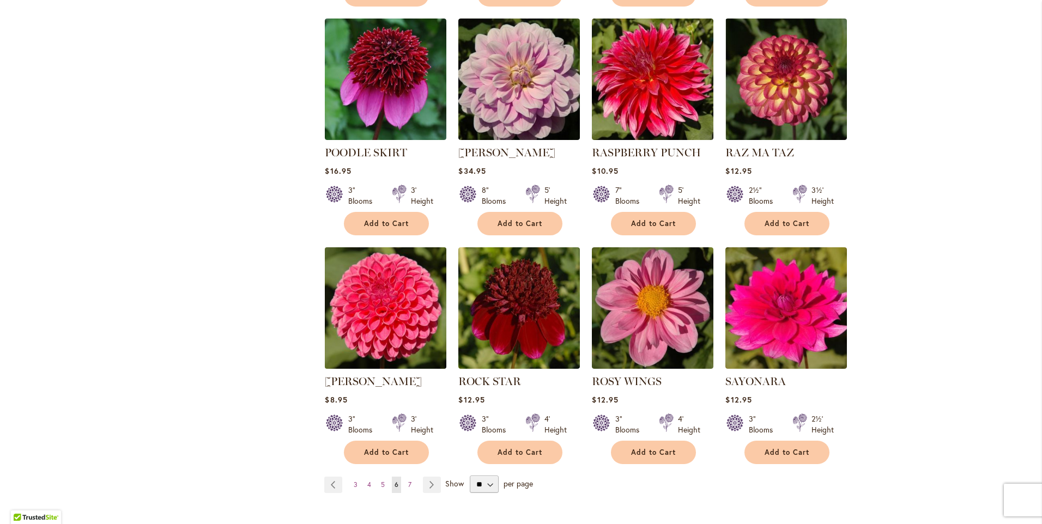
click at [374, 288] on img at bounding box center [386, 308] width 128 height 128
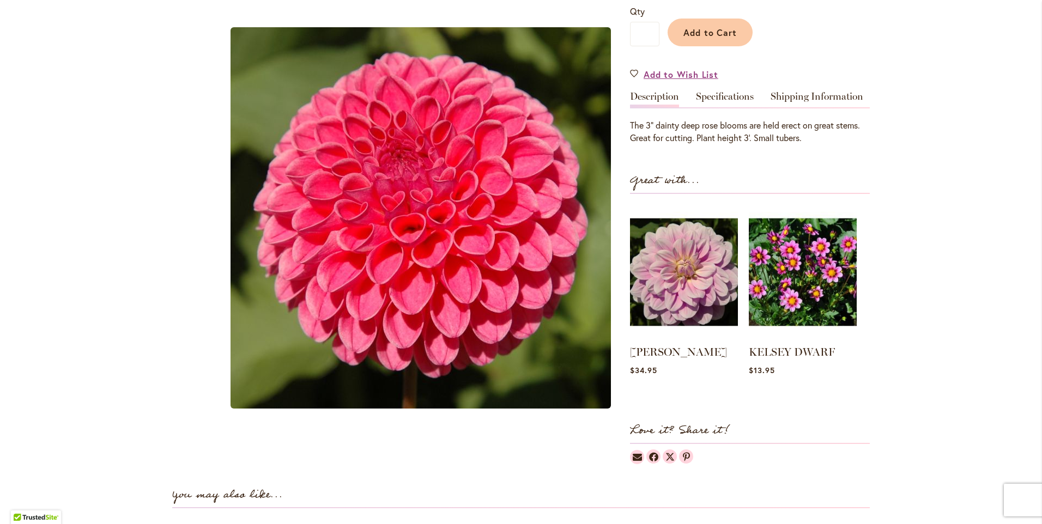
scroll to position [273, 0]
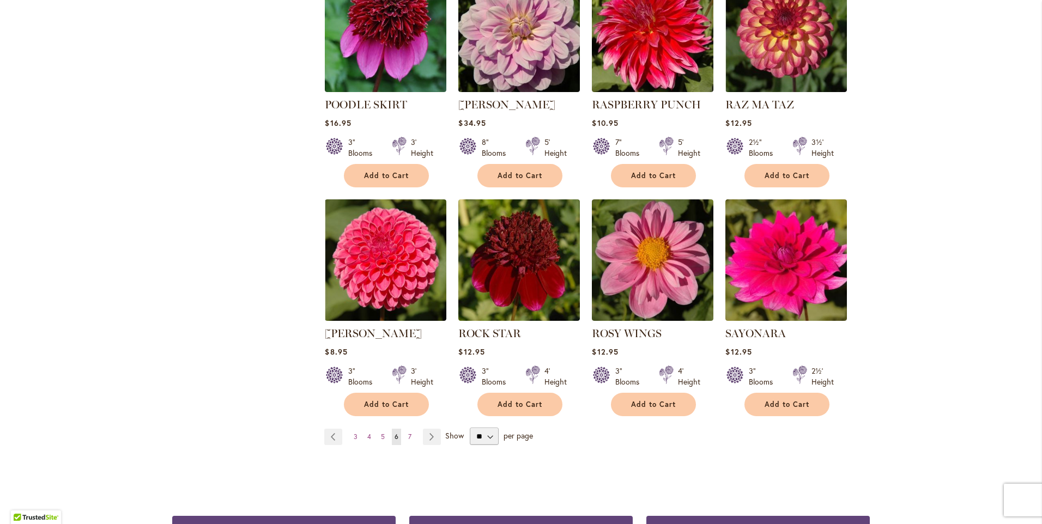
scroll to position [763, 0]
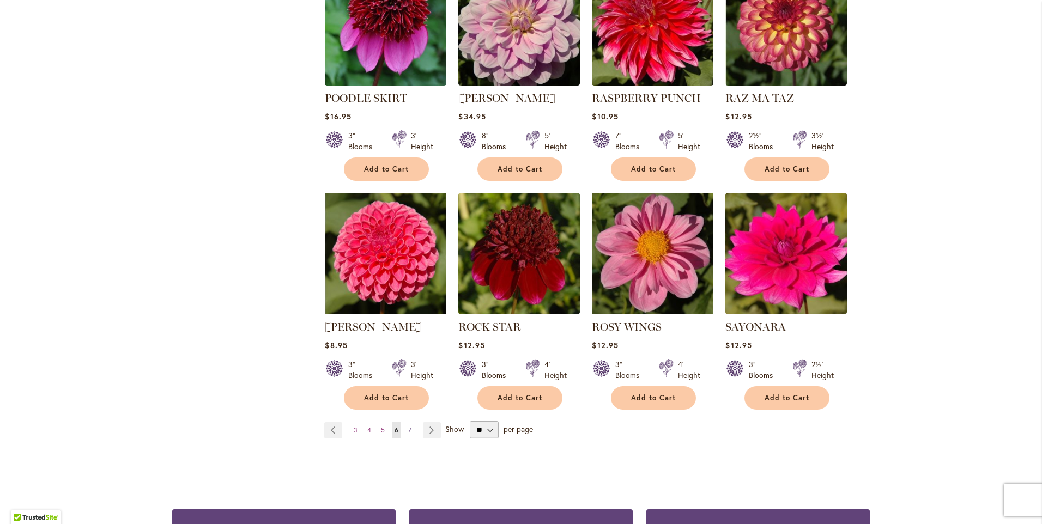
click at [408, 426] on span "7" at bounding box center [409, 430] width 3 height 8
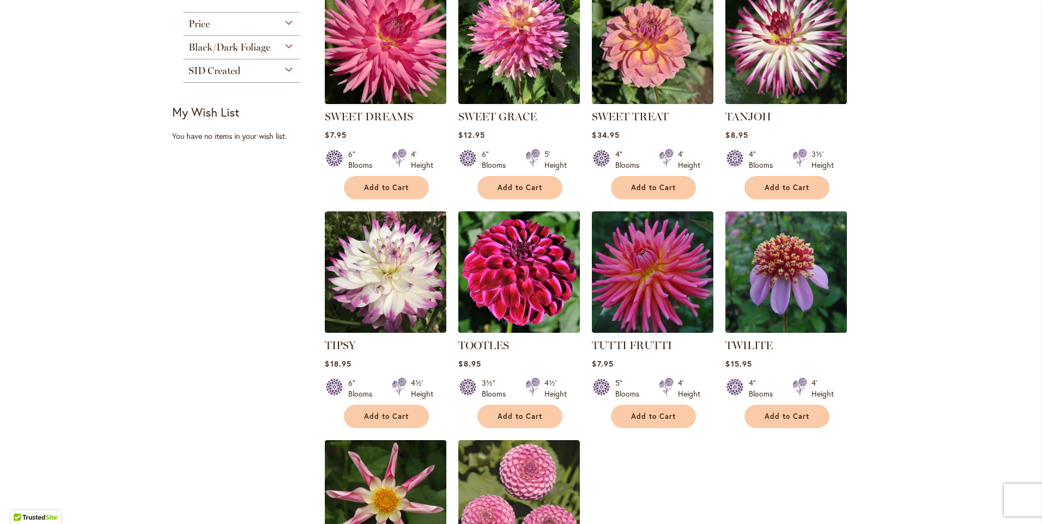
scroll to position [654, 0]
